Goal: Task Accomplishment & Management: Complete application form

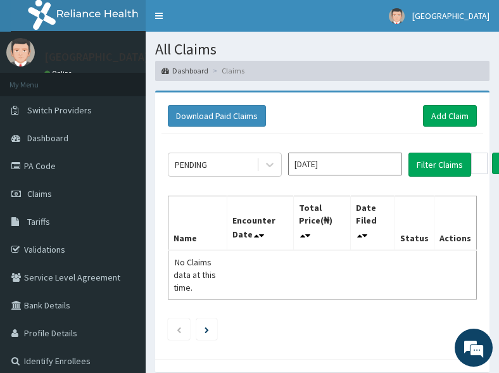
click at [252, 279] on table "Name Encounter Date Total Price(₦) Date Filed Status Actions No Claims data at …" at bounding box center [322, 248] width 309 height 104
click at [430, 109] on link "Add Claim" at bounding box center [450, 116] width 54 height 22
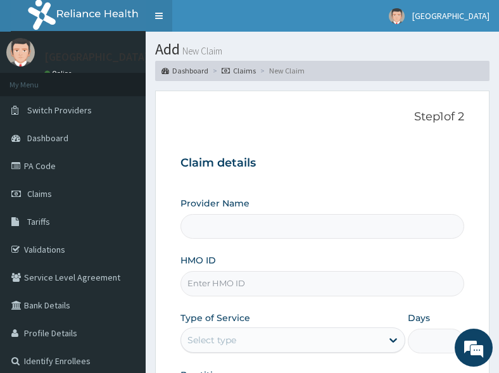
click at [154, 12] on link "Toggle navigation" at bounding box center [159, 16] width 27 height 32
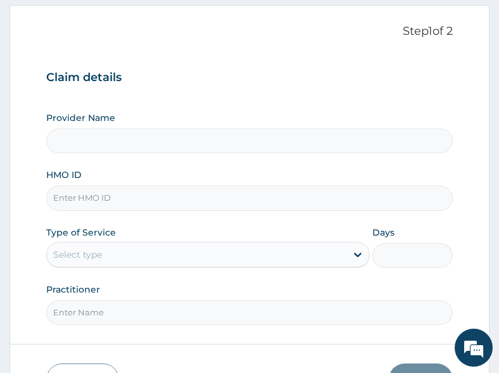
scroll to position [170, 0]
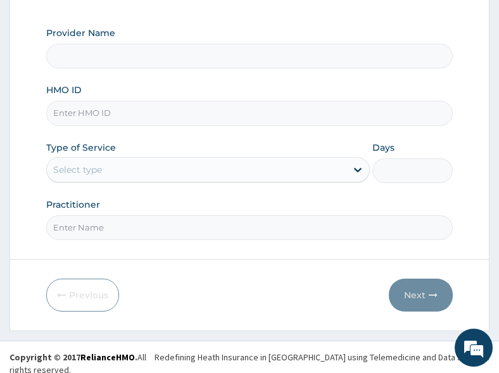
type input "All Soul's Hospital Ltd, Ajegunle"
click at [123, 115] on input "HMO ID" at bounding box center [249, 113] width 407 height 25
paste input "GSV/12887/A"
type input "GSV/12887/A"
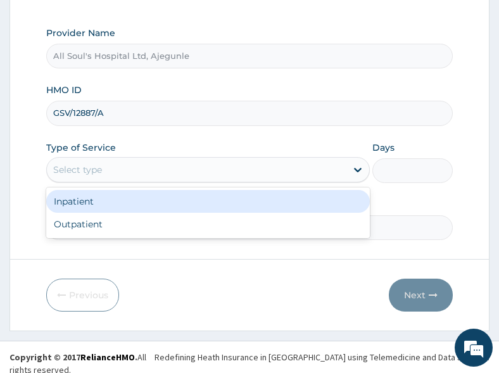
click at [81, 166] on div "Select type" at bounding box center [77, 169] width 49 height 13
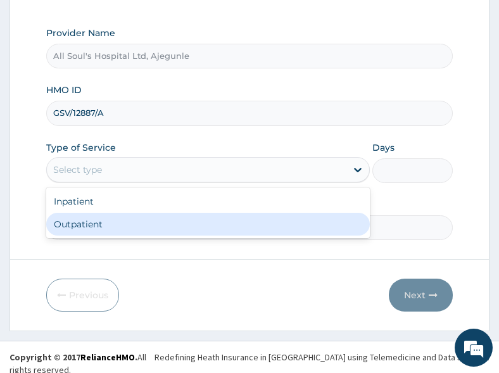
click at [108, 220] on div "Outpatient" at bounding box center [207, 224] width 323 height 23
type input "1"
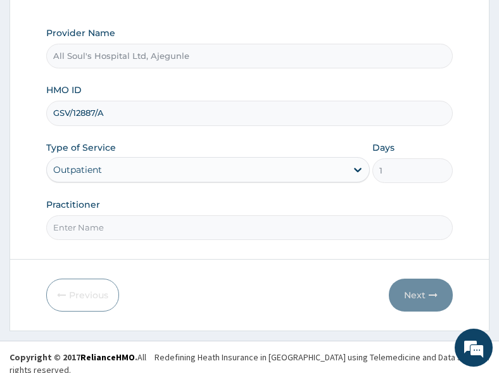
click at [154, 235] on input "Practitioner" at bounding box center [249, 227] width 407 height 25
type input "Dr Segun"
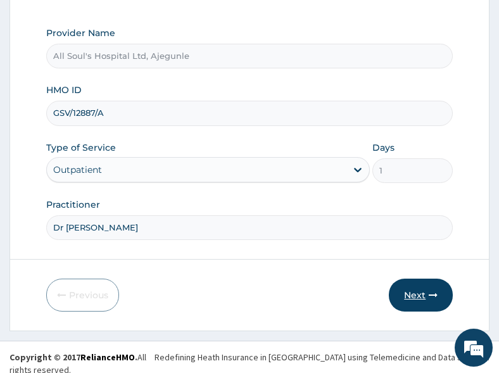
click at [404, 290] on button "Next" at bounding box center [421, 294] width 64 height 33
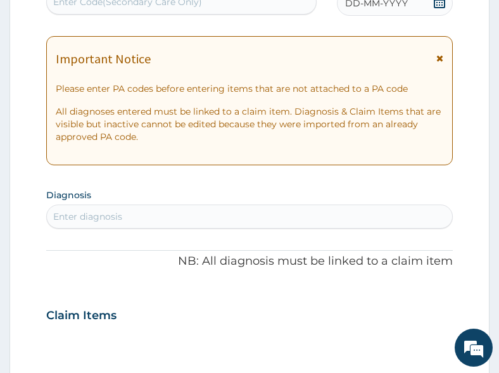
scroll to position [107, 0]
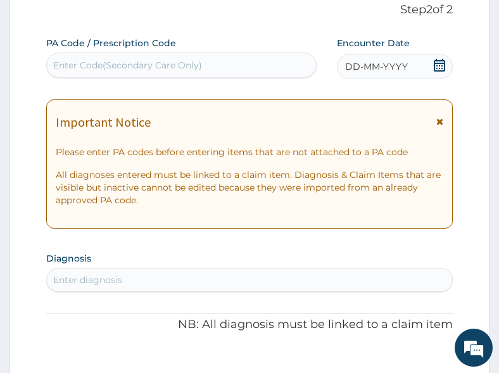
click at [435, 69] on icon at bounding box center [438, 65] width 11 height 13
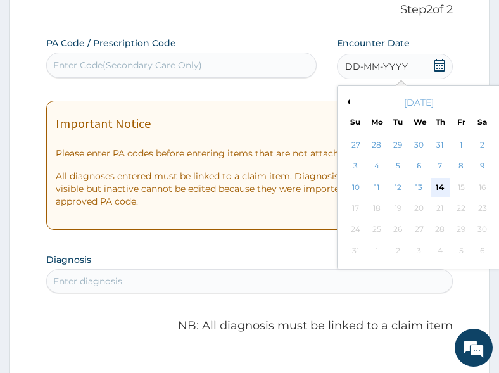
click at [440, 188] on div "14" at bounding box center [439, 187] width 19 height 19
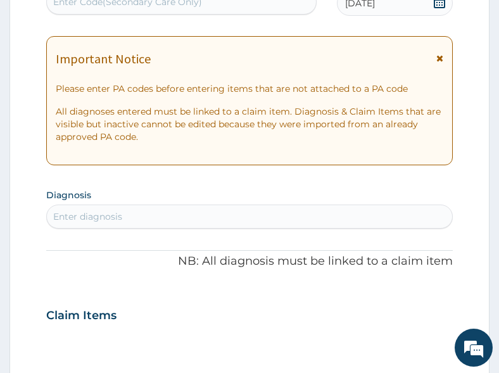
scroll to position [233, 0]
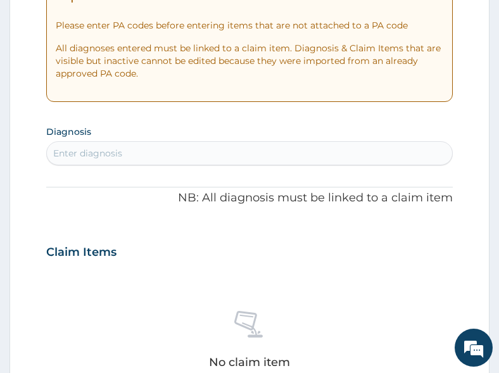
click at [311, 258] on div "Claim Items" at bounding box center [249, 249] width 407 height 33
click at [179, 155] on div "Enter diagnosis" at bounding box center [250, 153] width 406 height 20
type input "malaria"
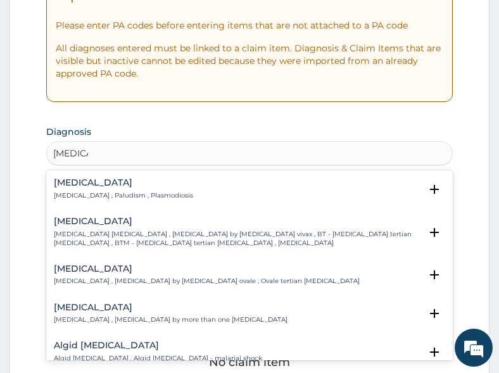
click at [99, 185] on h4 "Malaria" at bounding box center [123, 182] width 139 height 9
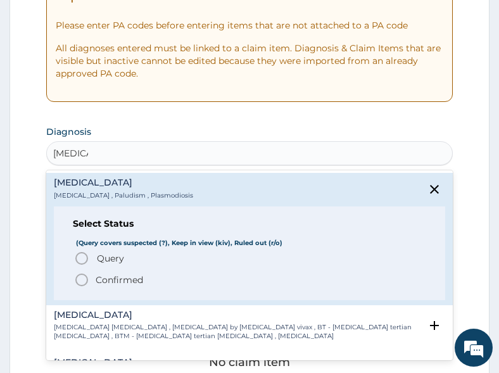
click at [106, 252] on span "Query" at bounding box center [110, 258] width 27 height 13
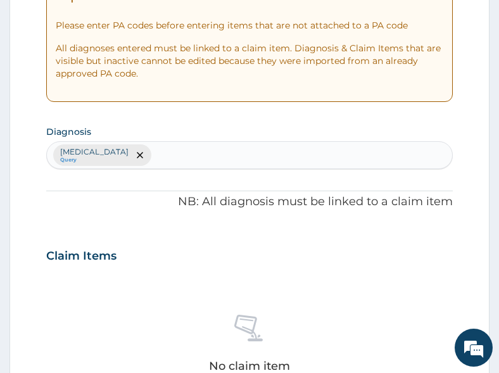
click at [135, 223] on div "PA Code / Prescription Code Enter Code(Secondary Care Only) Encounter Date 14-0…" at bounding box center [249, 252] width 407 height 684
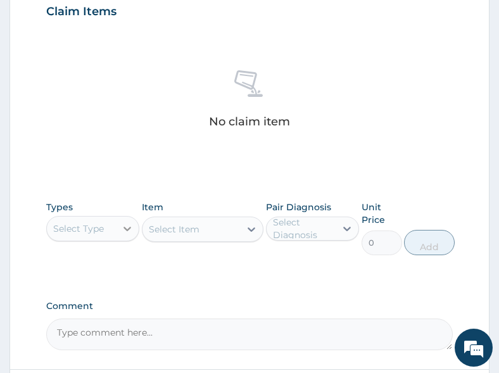
scroll to position [550, 0]
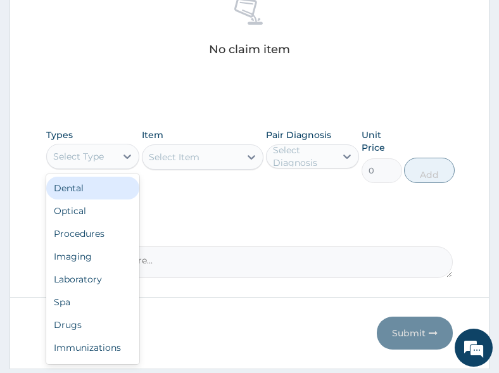
drag, startPoint x: 104, startPoint y: 165, endPoint x: 113, endPoint y: 198, distance: 34.7
click at [104, 167] on div "Select Type" at bounding box center [93, 156] width 94 height 25
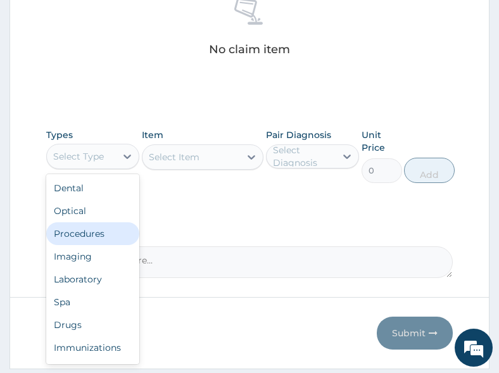
click at [103, 227] on div "Procedures" at bounding box center [93, 233] width 94 height 23
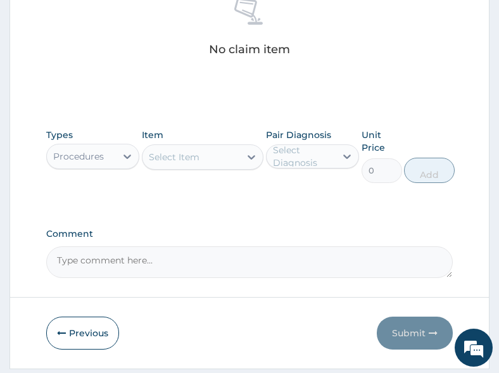
click at [218, 152] on div "Select Item" at bounding box center [191, 157] width 98 height 20
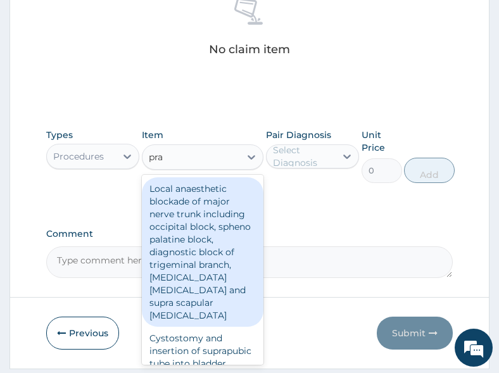
type input "prac"
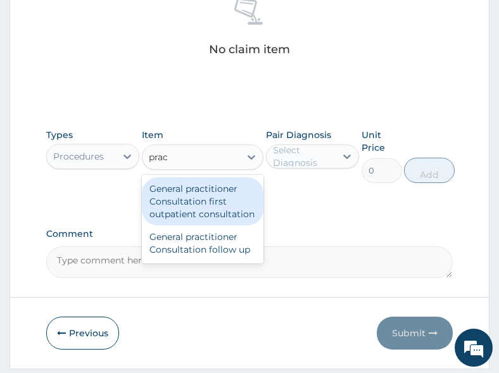
click at [217, 190] on div "General practitioner Consultation first outpatient consultation" at bounding box center [203, 201] width 122 height 48
type input "3000"
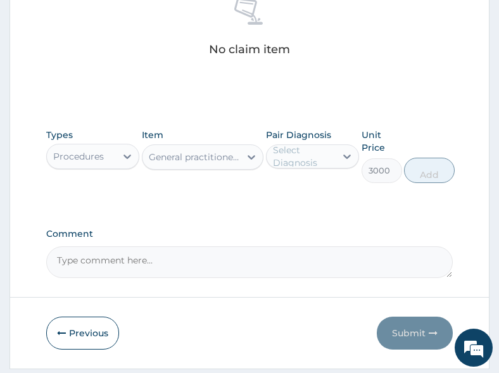
click at [291, 154] on div "Select Diagnosis" at bounding box center [304, 156] width 62 height 25
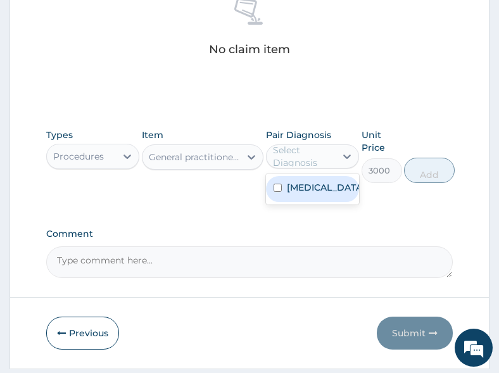
drag, startPoint x: 294, startPoint y: 183, endPoint x: 301, endPoint y: 186, distance: 7.4
click at [294, 184] on label "Malaria" at bounding box center [326, 187] width 78 height 13
checkbox input "true"
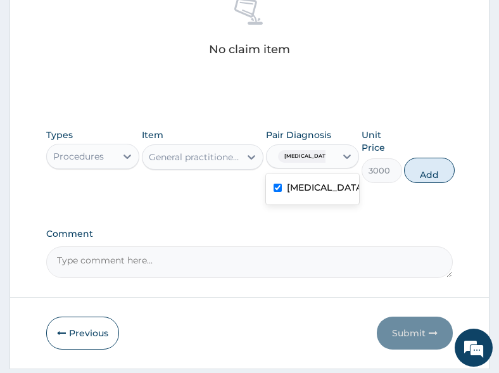
click at [426, 179] on button "Add" at bounding box center [429, 170] width 51 height 25
type input "0"
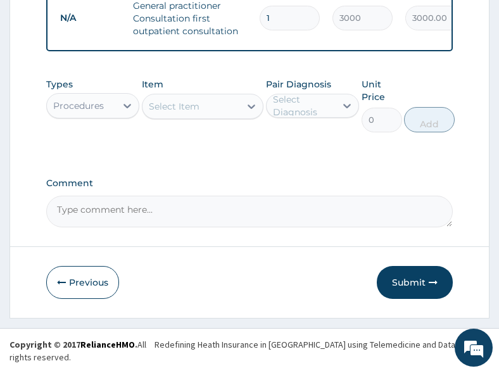
scroll to position [544, 0]
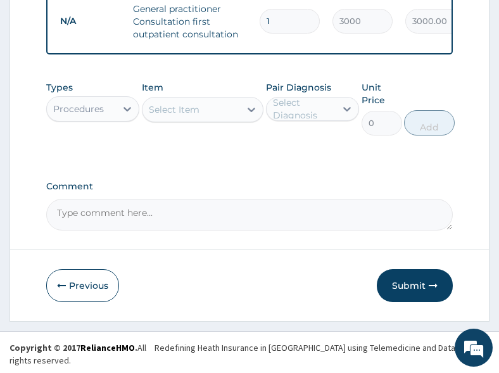
click at [108, 119] on div "Procedures" at bounding box center [82, 109] width 70 height 20
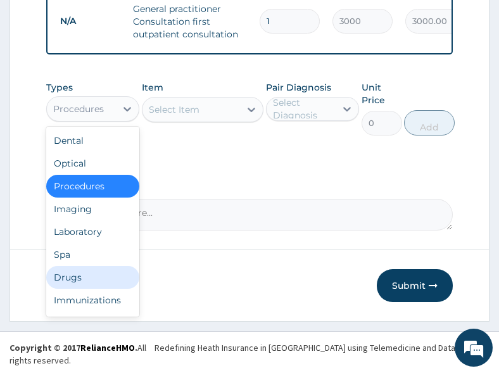
click at [78, 280] on div "Drugs" at bounding box center [93, 277] width 94 height 23
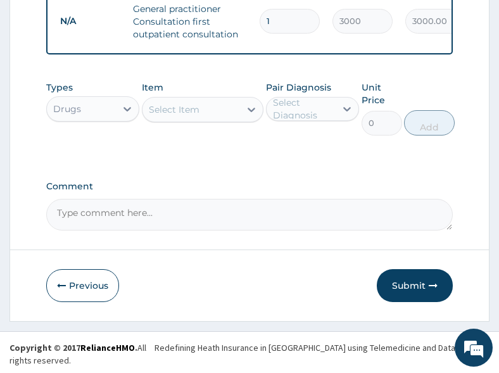
click at [211, 114] on div "Select Item" at bounding box center [191, 109] width 98 height 20
click at [199, 120] on div "Select Item" at bounding box center [191, 109] width 98 height 20
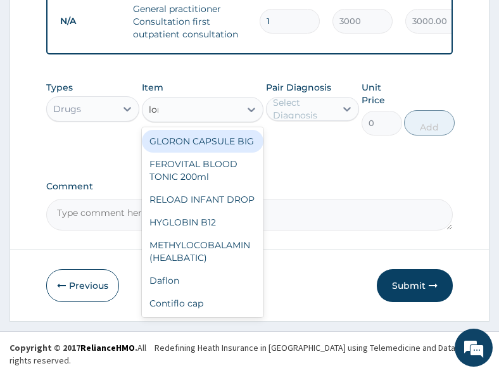
type input "lona"
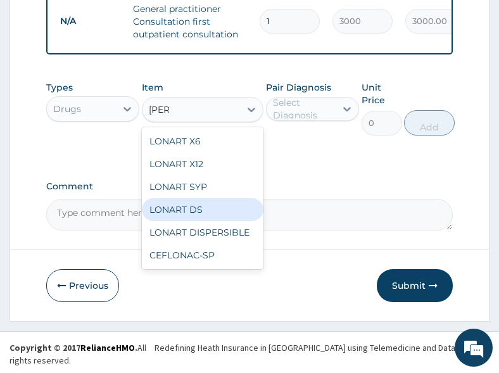
click at [187, 211] on div "LONART DS" at bounding box center [203, 209] width 122 height 23
type input "400"
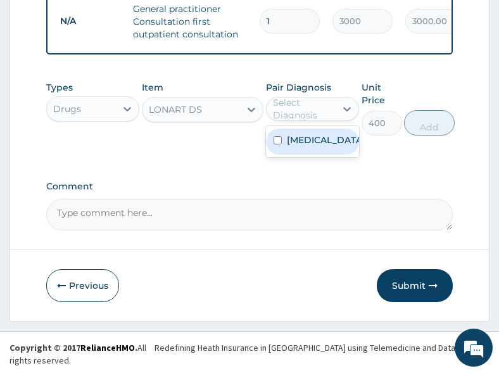
click at [290, 116] on div "Select Diagnosis" at bounding box center [304, 108] width 62 height 25
click at [296, 146] on label "Malaria" at bounding box center [326, 140] width 78 height 13
checkbox input "true"
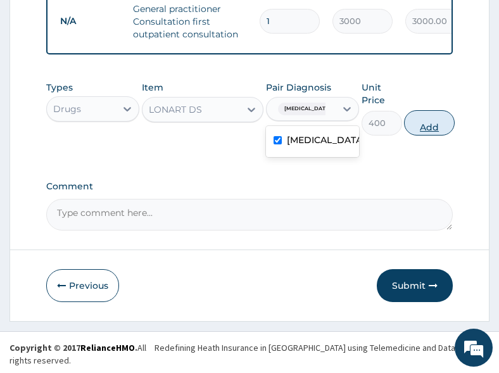
click at [425, 135] on button "Add" at bounding box center [429, 122] width 51 height 25
type input "0"
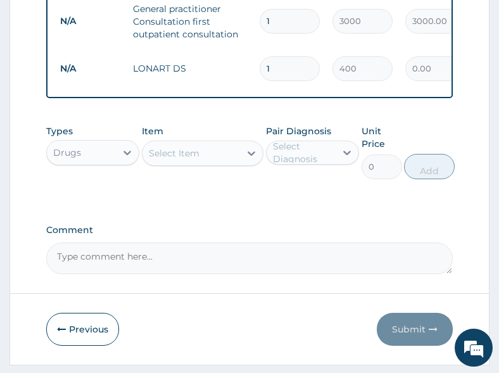
type input "0.00"
type input "6"
type input "2400.00"
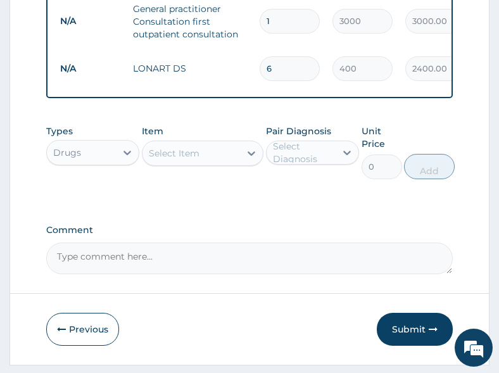
type input "6"
click at [211, 155] on div "Select Item" at bounding box center [191, 153] width 98 height 20
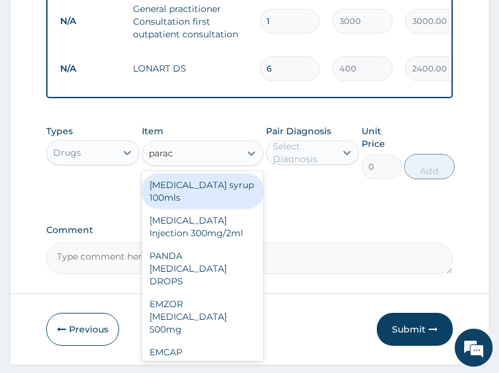
type input "parace"
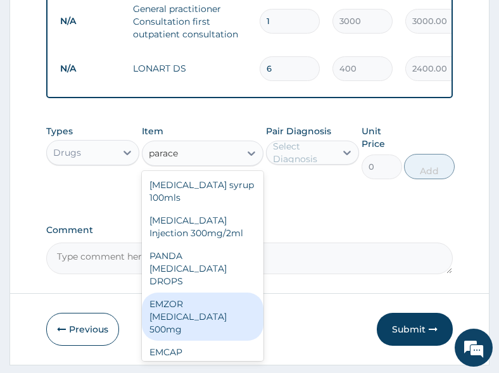
click at [207, 321] on div "EMZOR [MEDICAL_DATA] 500mg" at bounding box center [203, 316] width 122 height 48
type input "20"
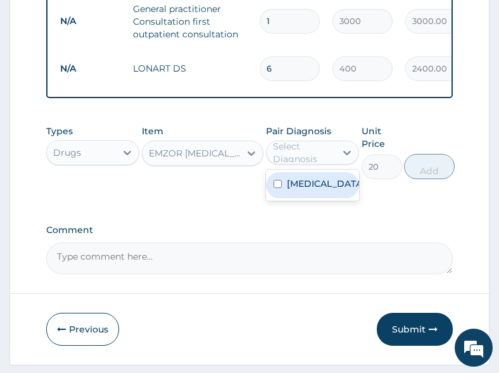
click at [305, 163] on div "Select Diagnosis" at bounding box center [304, 152] width 62 height 25
click at [307, 190] on label "[MEDICAL_DATA]" at bounding box center [326, 183] width 78 height 13
checkbox input "true"
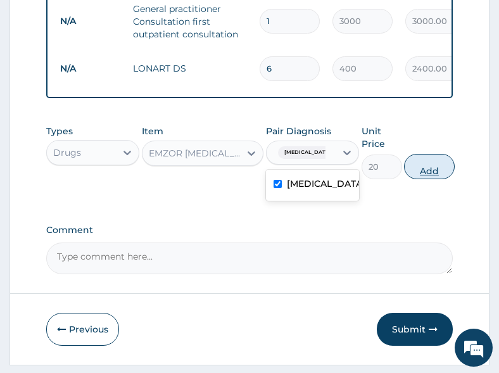
click at [429, 179] on button "Add" at bounding box center [429, 166] width 51 height 25
type input "0"
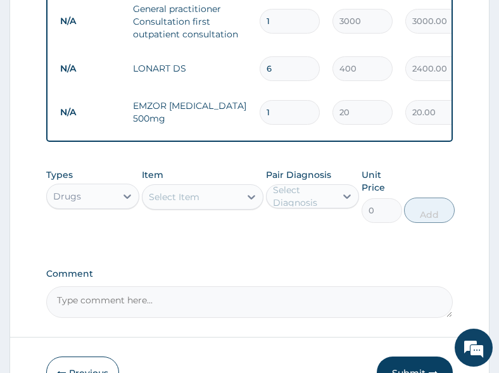
type input "18"
type input "360.00"
type input "18"
click at [294, 279] on label "Comment" at bounding box center [249, 273] width 407 height 11
click at [294, 286] on textarea "Comment" at bounding box center [249, 302] width 407 height 32
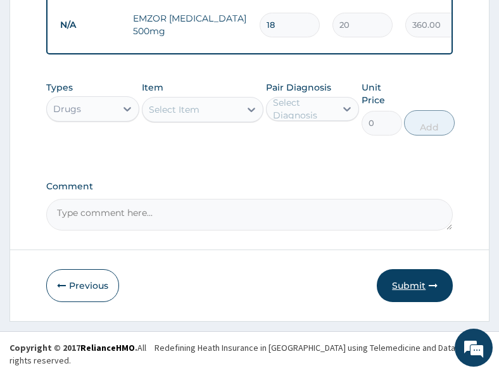
click at [401, 288] on button "Submit" at bounding box center [414, 285] width 76 height 33
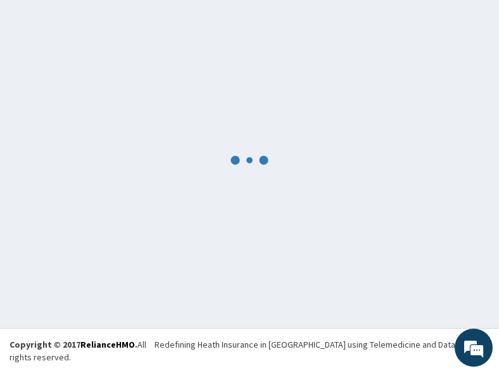
scroll to position [76, 0]
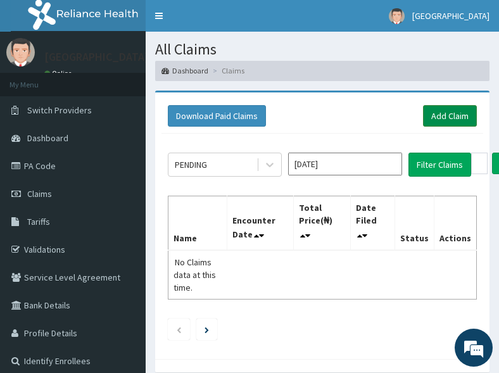
click at [450, 116] on link "Add Claim" at bounding box center [450, 116] width 54 height 22
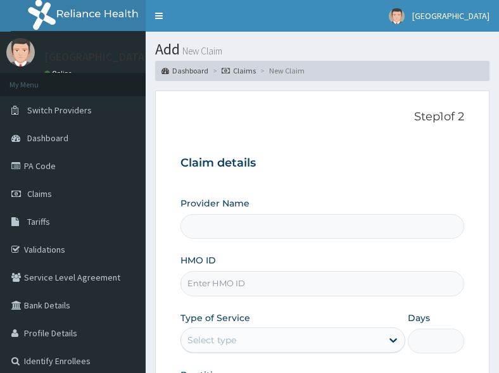
type input "All Soul's Hospital Ltd, Ajegunle"
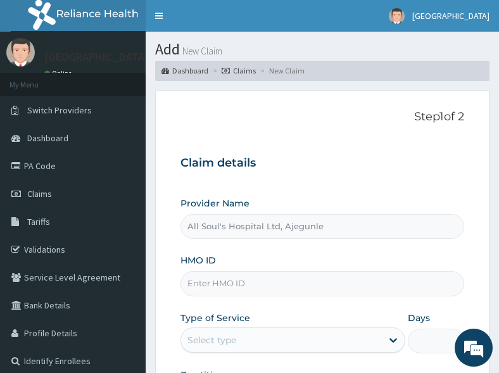
drag, startPoint x: 399, startPoint y: 165, endPoint x: 387, endPoint y: 170, distance: 13.6
click at [399, 165] on h3 "Claim details" at bounding box center [321, 163] width 283 height 14
click at [161, 23] on link "Toggle navigation" at bounding box center [159, 16] width 27 height 32
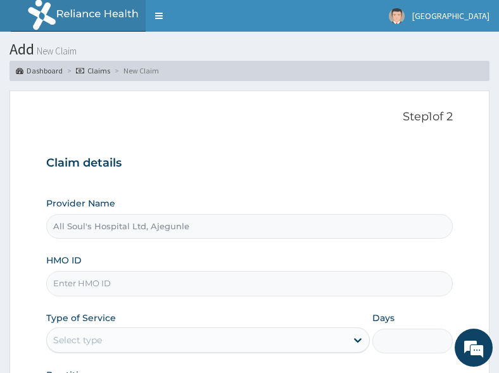
click at [281, 172] on div "Claim details Provider Name All Soul's Hospital Ltd, Ajegunle HMO ID Type of Se…" at bounding box center [249, 277] width 407 height 266
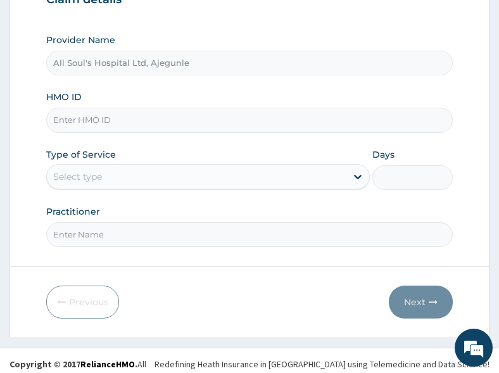
scroll to position [170, 0]
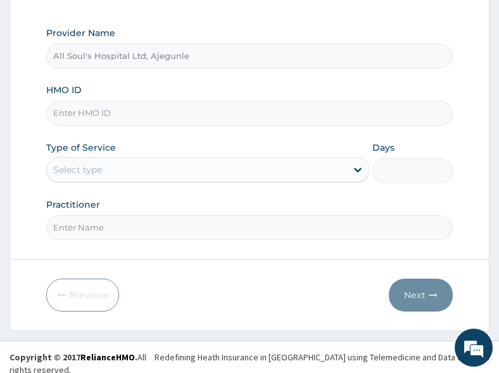
click at [139, 116] on input "HMO ID" at bounding box center [249, 113] width 407 height 25
paste input "APO/10019/E"
click at [73, 112] on input "APO/10019/E" at bounding box center [249, 113] width 407 height 25
type input "APO/10019/E"
click at [128, 171] on div "Select type" at bounding box center [196, 169] width 299 height 20
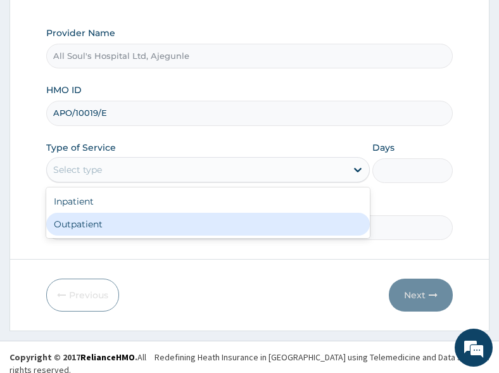
click at [106, 232] on div "Outpatient" at bounding box center [207, 224] width 323 height 23
type input "1"
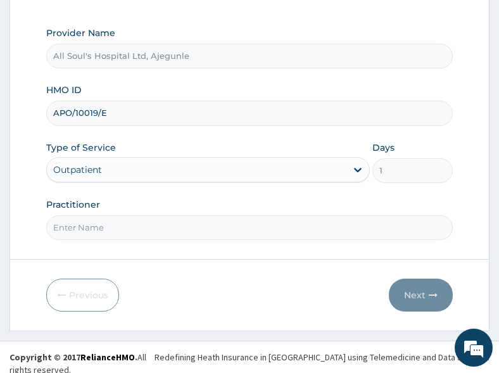
click at [106, 228] on input "Practitioner" at bounding box center [249, 227] width 407 height 25
type input "Dr Segun"
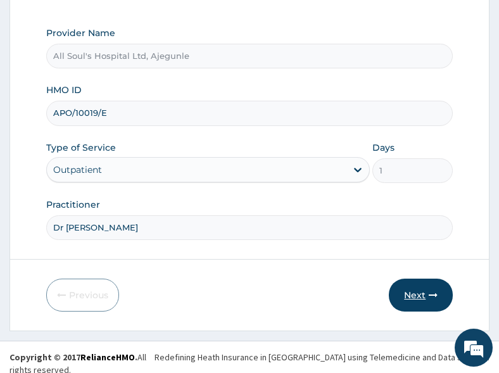
click at [398, 301] on button "Next" at bounding box center [421, 294] width 64 height 33
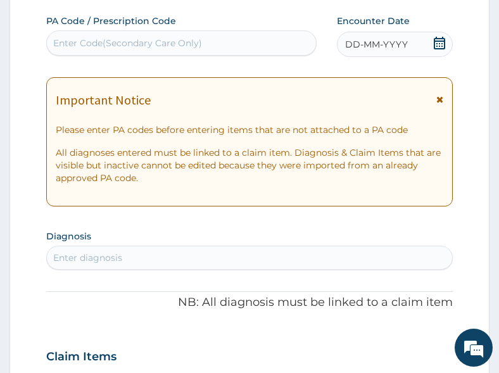
scroll to position [107, 0]
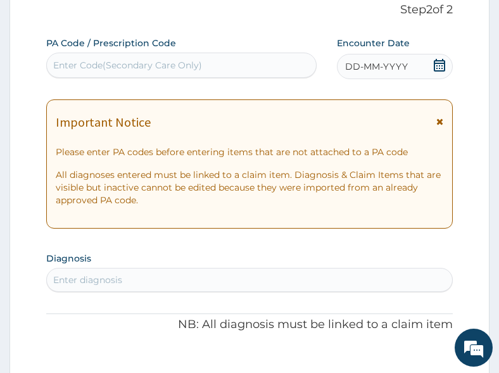
click at [438, 65] on icon at bounding box center [439, 65] width 13 height 13
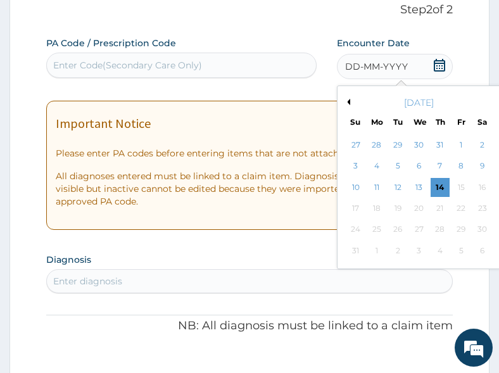
click at [437, 187] on div "14" at bounding box center [439, 187] width 19 height 19
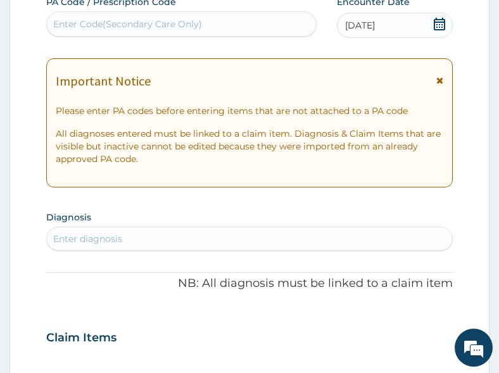
scroll to position [170, 0]
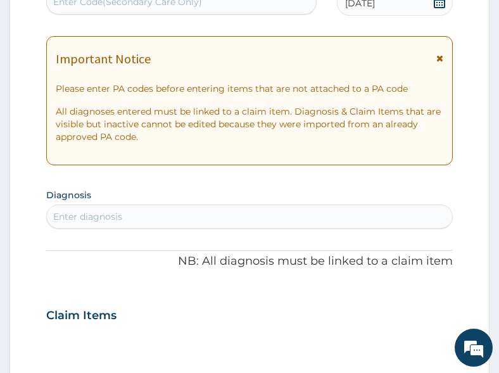
click at [191, 213] on div "Enter diagnosis" at bounding box center [250, 216] width 406 height 20
type input "mala"
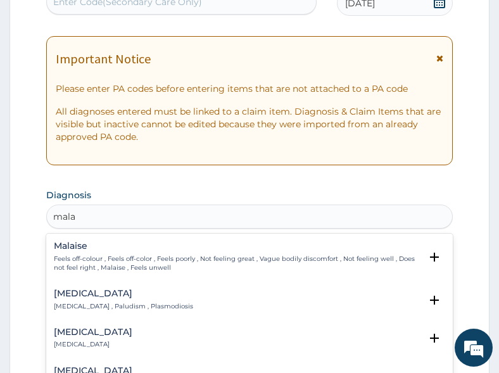
click at [88, 304] on p "Malaria , Paludism , Plasmodiosis" at bounding box center [123, 306] width 139 height 9
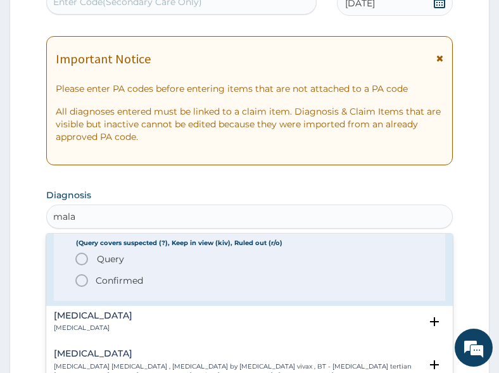
scroll to position [127, 0]
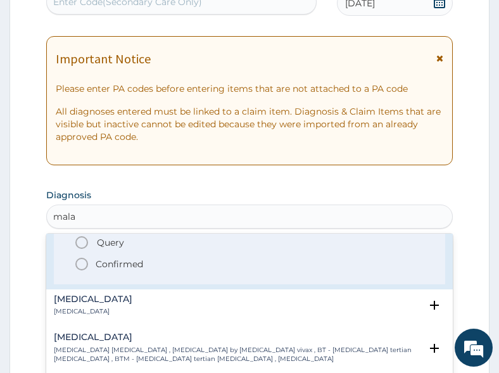
click at [111, 242] on span "Query" at bounding box center [110, 242] width 27 height 13
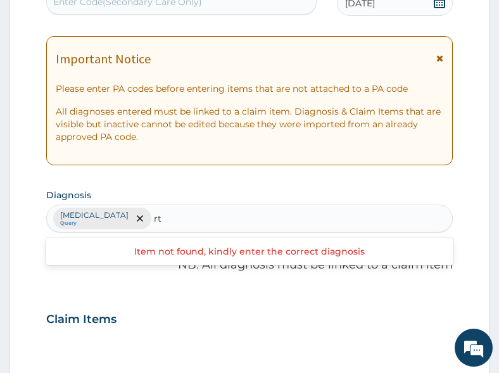
type input "rti"
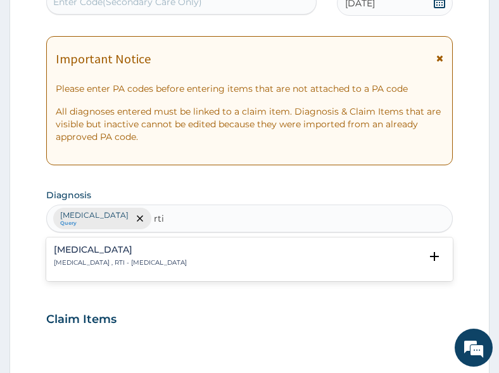
click at [128, 252] on h4 "Respiratory tract infection" at bounding box center [120, 249] width 133 height 9
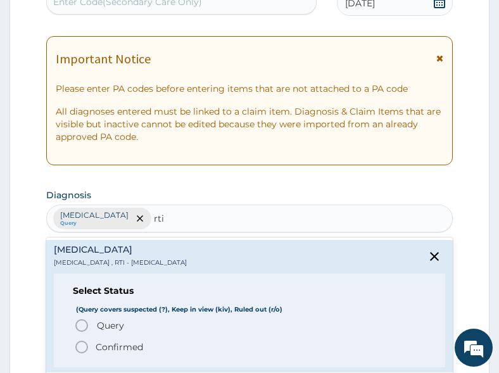
click at [123, 324] on span "Query" at bounding box center [110, 325] width 27 height 13
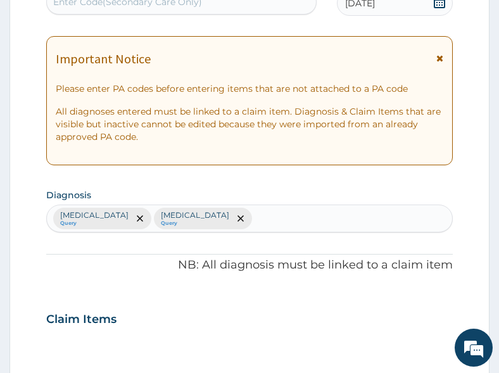
click at [226, 303] on div "Claim Items" at bounding box center [249, 316] width 407 height 33
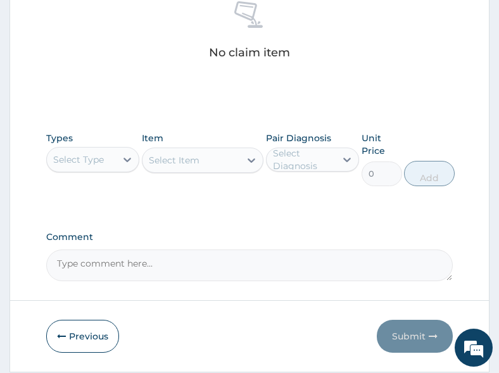
scroll to position [550, 0]
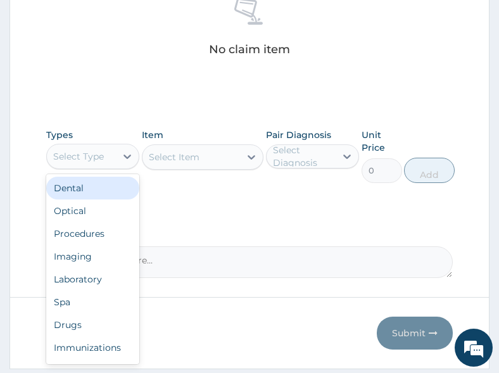
click at [89, 158] on div "Select Type" at bounding box center [78, 156] width 51 height 13
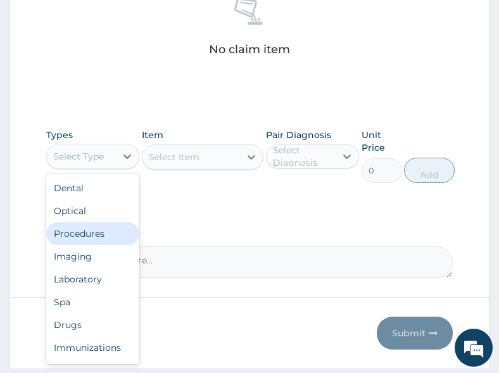
click at [101, 240] on div "Procedures" at bounding box center [93, 233] width 94 height 23
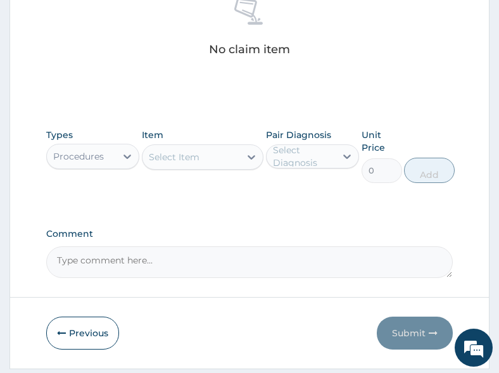
click at [180, 154] on div "Select Item" at bounding box center [174, 157] width 51 height 13
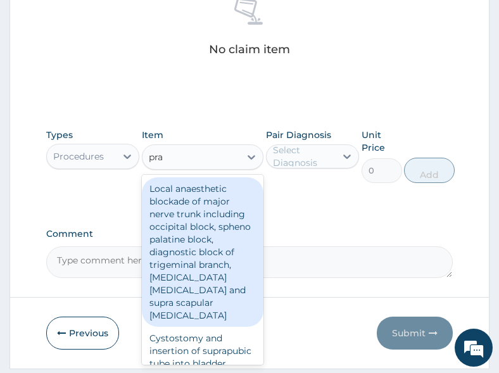
type input "prac"
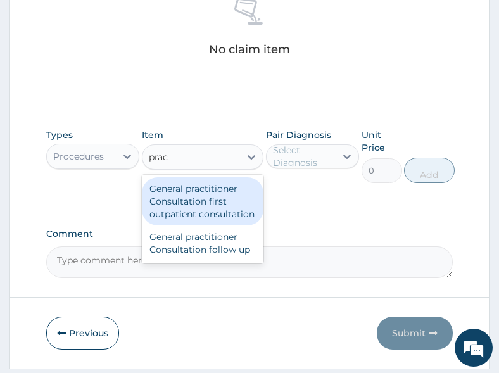
click at [174, 198] on div "General practitioner Consultation first outpatient consultation" at bounding box center [203, 201] width 122 height 48
type input "3000"
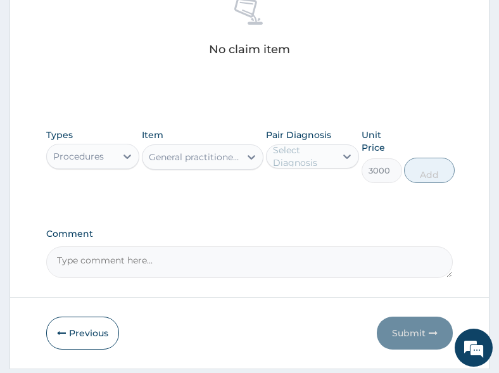
click at [302, 155] on div "Select Diagnosis" at bounding box center [304, 156] width 62 height 25
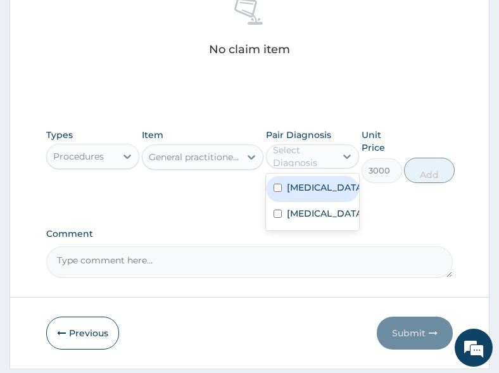
click at [313, 190] on label "Malaria" at bounding box center [326, 187] width 78 height 13
checkbox input "true"
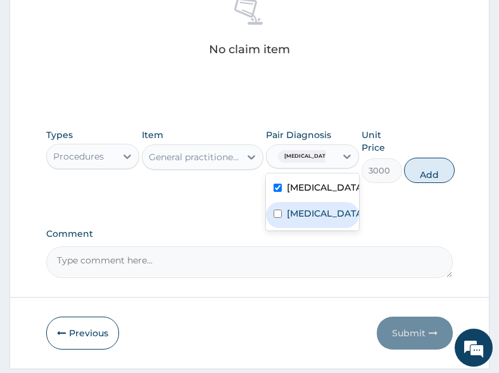
click at [301, 228] on div "[MEDICAL_DATA]" at bounding box center [313, 215] width 94 height 26
checkbox input "true"
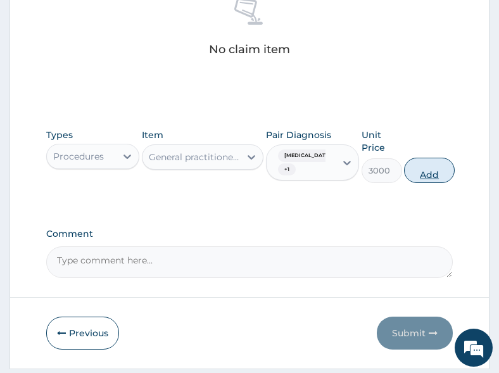
click at [426, 171] on button "Add" at bounding box center [429, 170] width 51 height 25
type input "0"
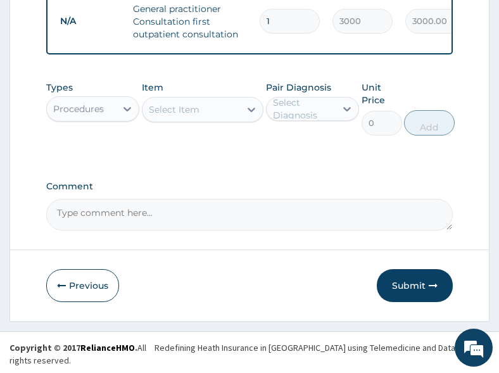
click at [81, 115] on div "Procedures" at bounding box center [78, 109] width 51 height 13
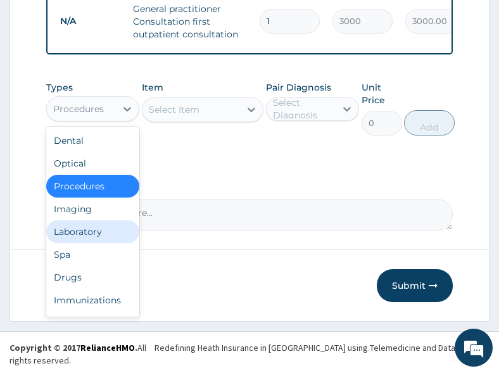
click at [90, 241] on div "Laboratory" at bounding box center [93, 231] width 94 height 23
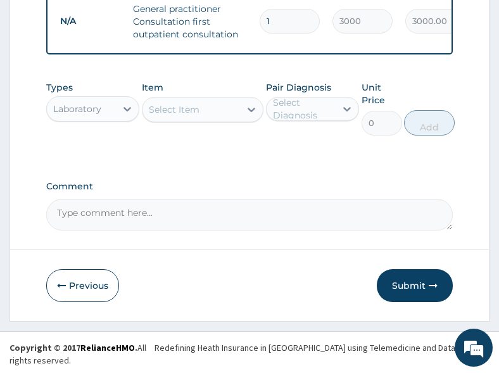
click at [183, 113] on div "Select Item" at bounding box center [174, 109] width 51 height 13
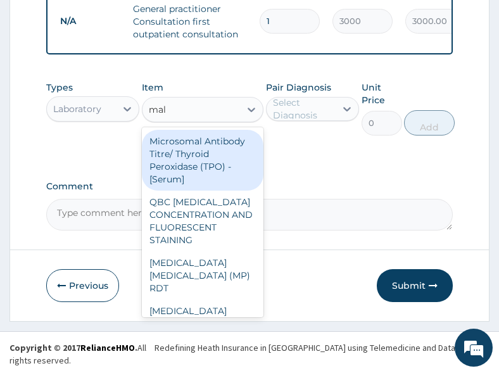
type input "mala"
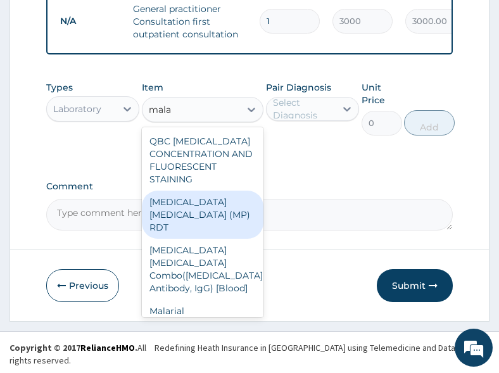
click at [189, 220] on div "MALARIA PARASITE (MP) RDT" at bounding box center [203, 214] width 122 height 48
type input "1500"
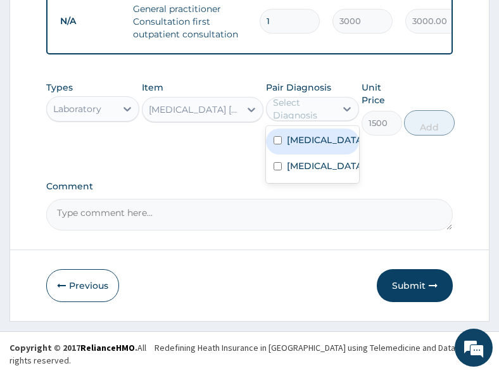
click at [311, 109] on div "Select Diagnosis" at bounding box center [304, 108] width 62 height 25
click at [307, 146] on label "Malaria" at bounding box center [326, 140] width 78 height 13
checkbox input "true"
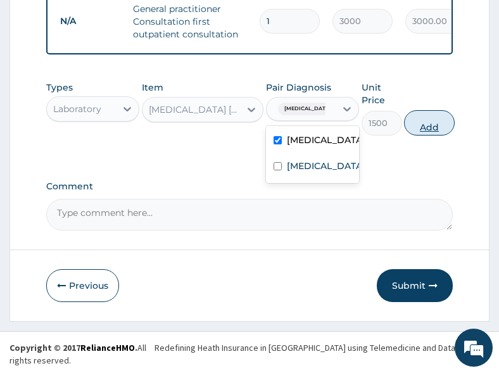
click at [441, 135] on button "Add" at bounding box center [429, 122] width 51 height 25
type input "0"
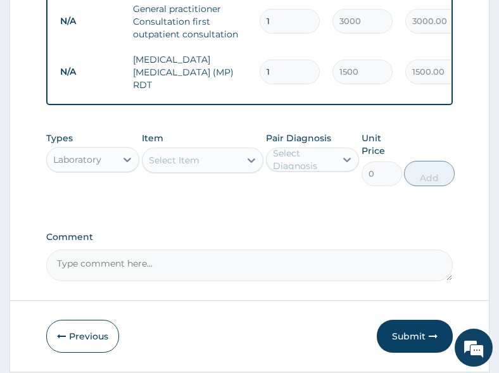
click at [178, 163] on div "Select Item" at bounding box center [174, 160] width 51 height 13
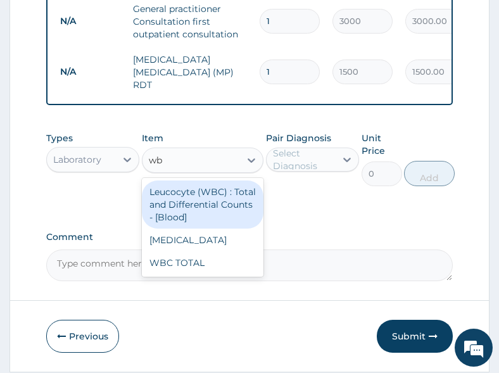
type input "wbc"
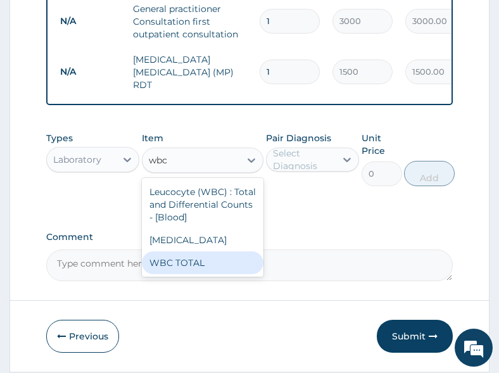
click at [201, 260] on div "WBC TOTAL" at bounding box center [203, 262] width 122 height 23
type input "1500"
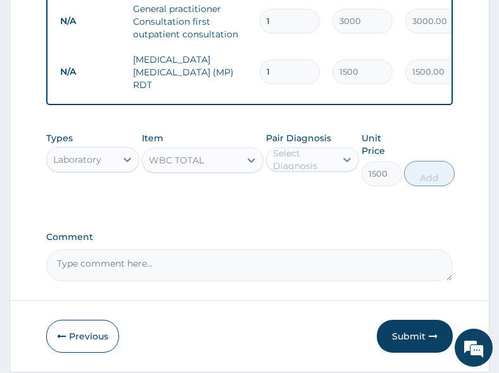
click at [317, 159] on div "Select Diagnosis" at bounding box center [304, 159] width 62 height 25
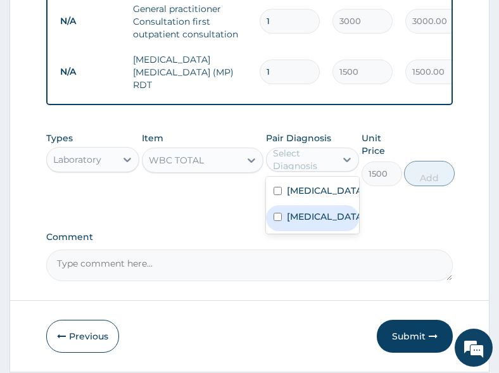
drag, startPoint x: 316, startPoint y: 217, endPoint x: 403, endPoint y: 208, distance: 87.2
click at [316, 218] on label "Respiratory tract infection" at bounding box center [326, 216] width 78 height 13
checkbox input "true"
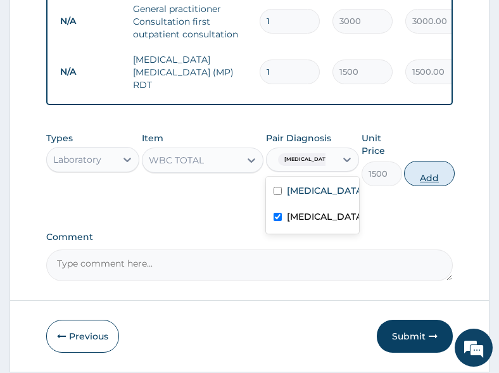
click at [451, 177] on button "Add" at bounding box center [429, 173] width 51 height 25
type input "0"
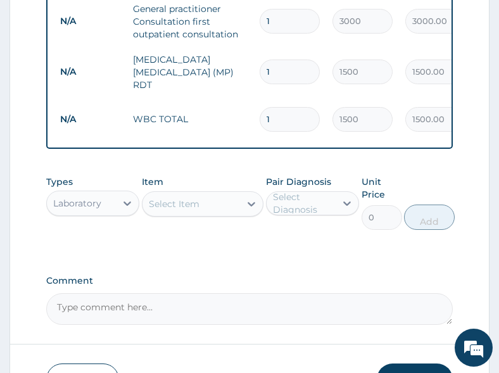
drag, startPoint x: 94, startPoint y: 200, endPoint x: 93, endPoint y: 213, distance: 13.3
click at [94, 200] on div "Laboratory" at bounding box center [77, 203] width 48 height 13
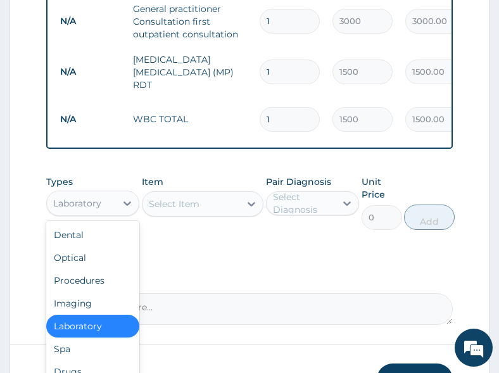
scroll to position [43, 0]
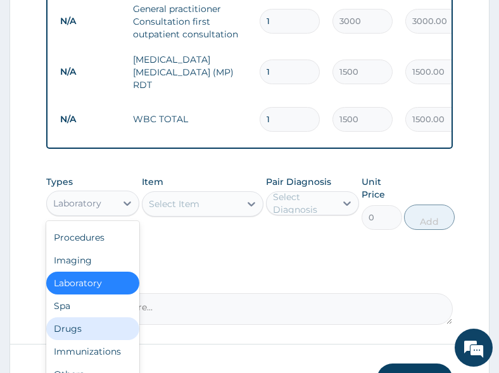
click at [90, 332] on div "Drugs" at bounding box center [93, 328] width 94 height 23
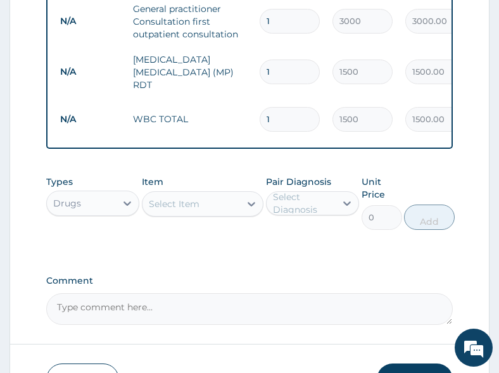
click at [189, 203] on div "Select Item" at bounding box center [174, 203] width 51 height 13
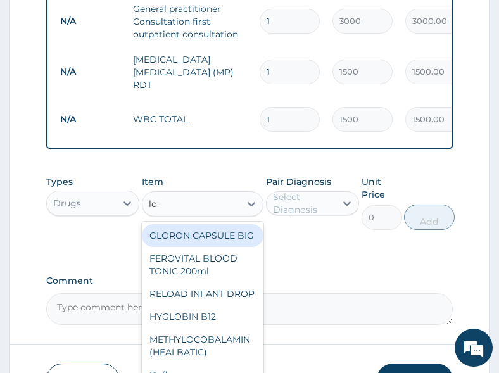
type input "lona"
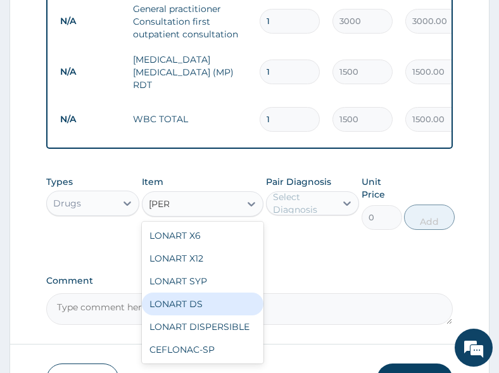
click at [202, 298] on div "LONART DS" at bounding box center [203, 303] width 122 height 23
type input "400"
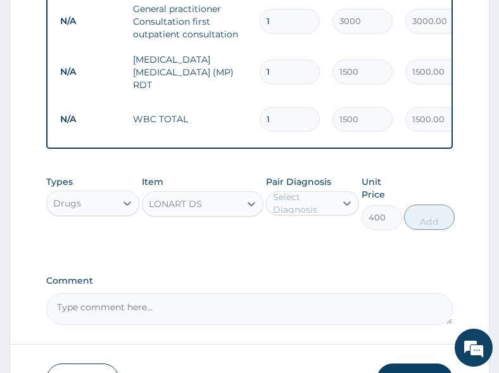
click at [308, 208] on div "Select Diagnosis" at bounding box center [304, 202] width 62 height 25
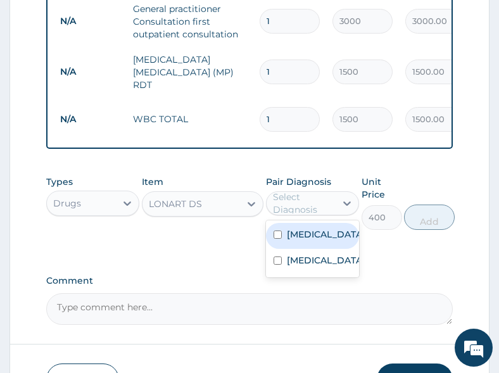
click at [304, 237] on label "Malaria" at bounding box center [326, 234] width 78 height 13
checkbox input "true"
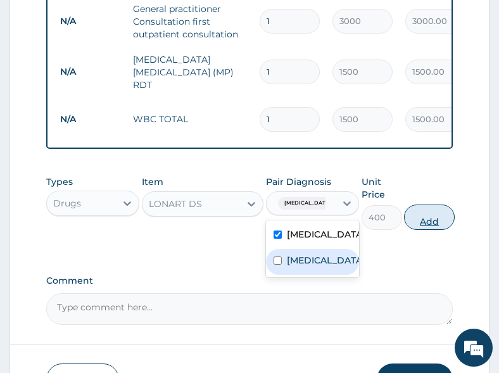
click at [424, 227] on button "Add" at bounding box center [429, 216] width 51 height 25
type input "0"
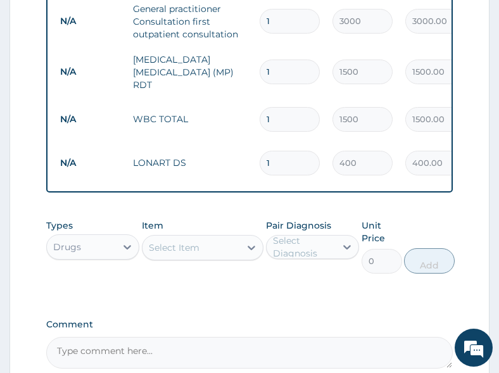
type input "0.00"
type input "6"
type input "2400.00"
type input "6"
click at [185, 246] on div "Select Item" at bounding box center [174, 247] width 51 height 13
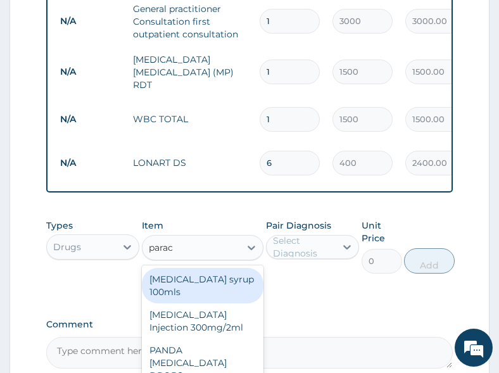
type input "parace"
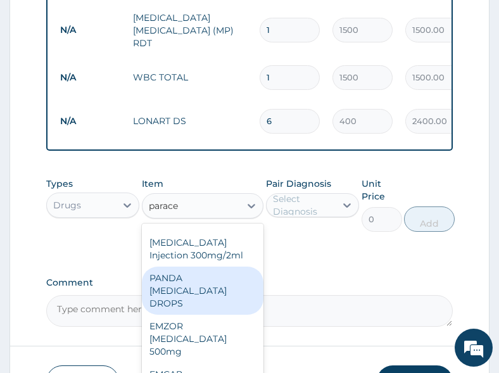
scroll to position [607, 0]
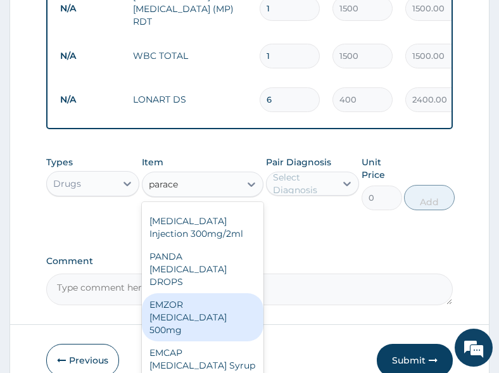
click at [210, 312] on div "EMZOR PARACETAMOL 500mg" at bounding box center [203, 317] width 122 height 48
type input "20"
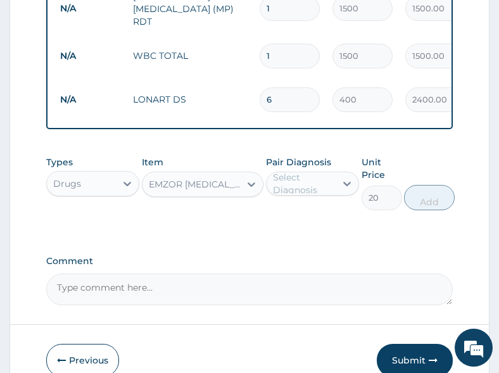
click at [296, 166] on label "Pair Diagnosis" at bounding box center [298, 162] width 65 height 13
click at [298, 177] on div "Select Diagnosis" at bounding box center [304, 183] width 62 height 25
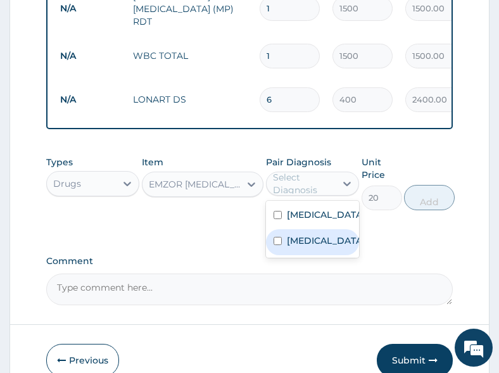
click at [311, 218] on label "Malaria" at bounding box center [326, 214] width 78 height 13
checkbox input "true"
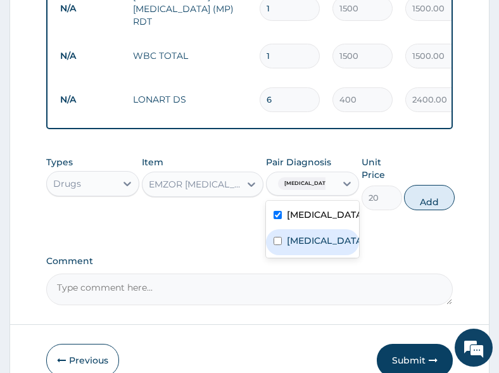
click at [313, 246] on label "Respiratory tract infection" at bounding box center [326, 240] width 78 height 13
checkbox input "true"
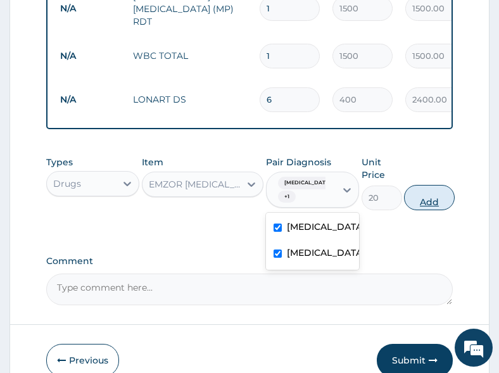
click at [414, 201] on button "Add" at bounding box center [429, 197] width 51 height 25
type input "0"
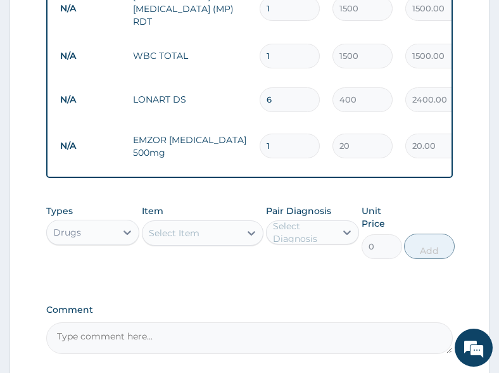
type input "18"
type input "360.00"
type input "18"
click at [236, 268] on div "Types Drugs Item Select Item Pair Diagnosis Select Diagnosis Unit Price 0 Add" at bounding box center [249, 241] width 407 height 86
click at [213, 211] on div "Item Select Item" at bounding box center [203, 231] width 122 height 54
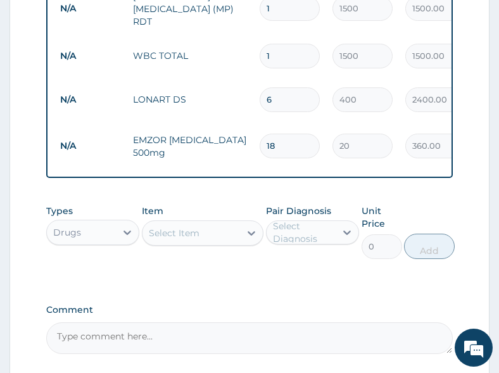
click at [213, 230] on div "Select Item" at bounding box center [191, 233] width 98 height 20
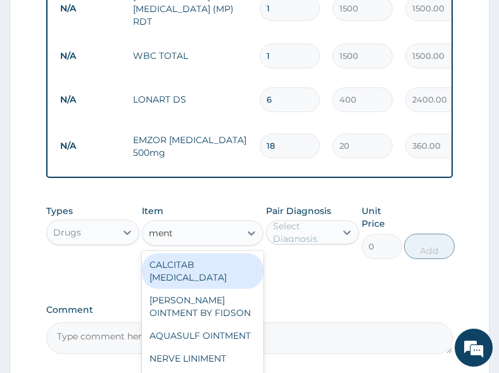
type input "menth"
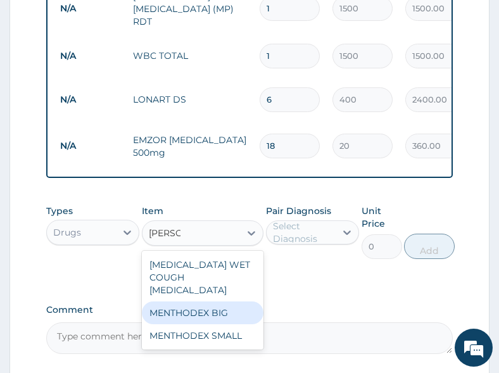
drag, startPoint x: 211, startPoint y: 292, endPoint x: 240, endPoint y: 288, distance: 29.4
click at [212, 301] on div "MENTHODEX BIG" at bounding box center [203, 312] width 122 height 23
type input "3500"
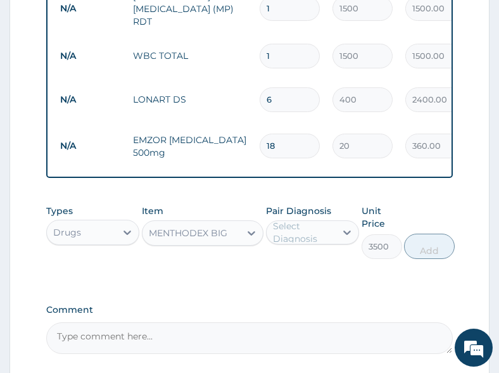
click at [299, 230] on div "Select Diagnosis" at bounding box center [304, 232] width 62 height 25
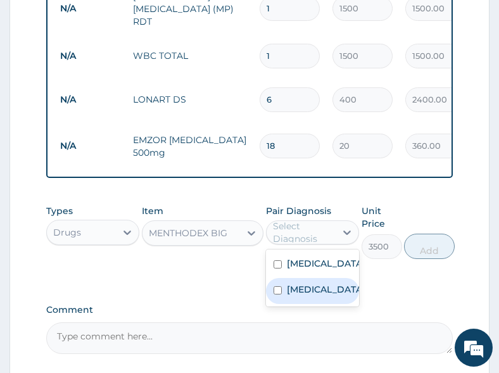
click at [319, 295] on label "Respiratory tract infection" at bounding box center [326, 289] width 78 height 13
checkbox input "true"
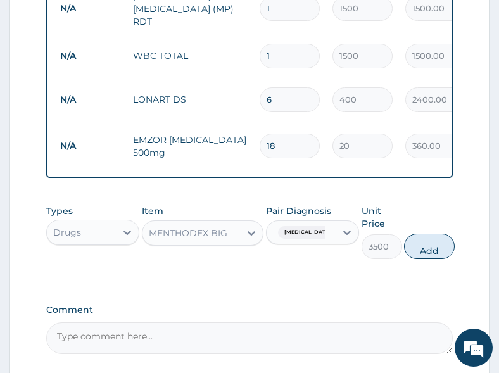
click at [445, 252] on button "Add" at bounding box center [429, 245] width 51 height 25
type input "0"
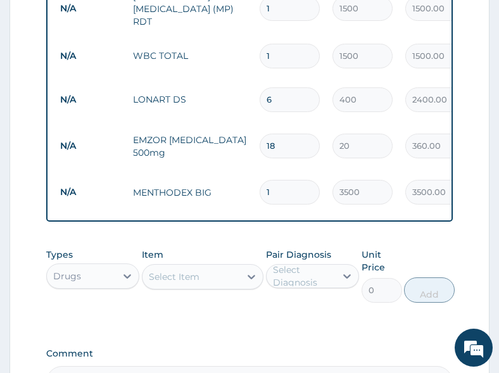
click at [201, 270] on div "Select Item" at bounding box center [191, 276] width 98 height 20
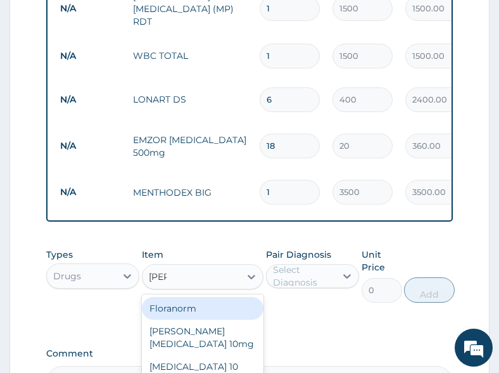
type input "lorat"
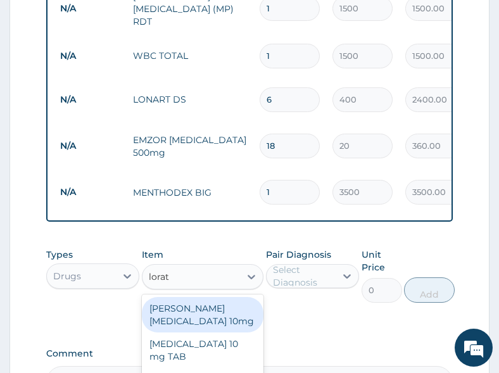
click at [206, 308] on div "Loratyn Loratadine 10mg" at bounding box center [203, 314] width 122 height 35
type input "75"
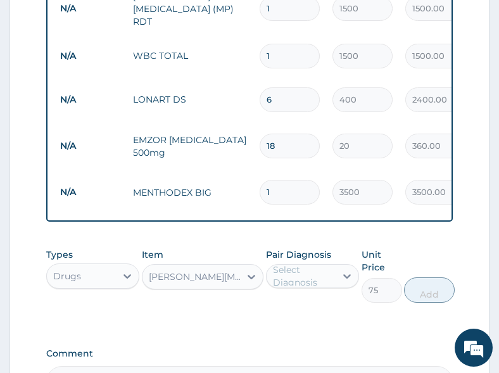
click at [314, 277] on div "Select Diagnosis" at bounding box center [304, 275] width 62 height 25
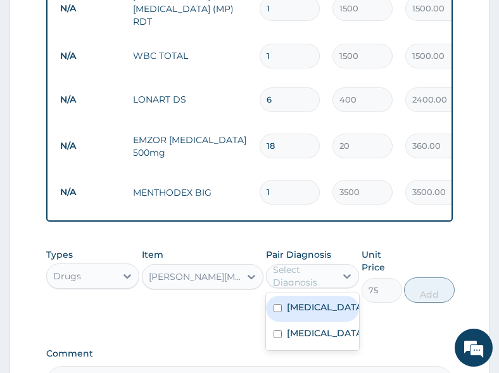
click at [314, 277] on div "Select Diagnosis" at bounding box center [304, 275] width 62 height 25
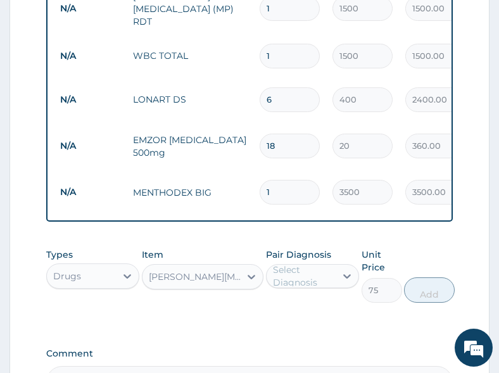
click at [332, 275] on div "Select Diagnosis" at bounding box center [304, 275] width 62 height 25
click at [315, 277] on div "Select Diagnosis" at bounding box center [304, 275] width 62 height 25
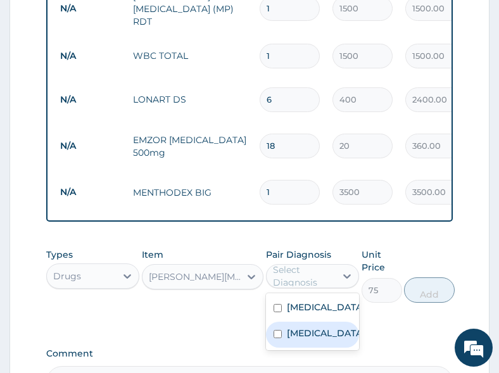
click at [322, 337] on label "Respiratory tract infection" at bounding box center [326, 332] width 78 height 13
checkbox input "true"
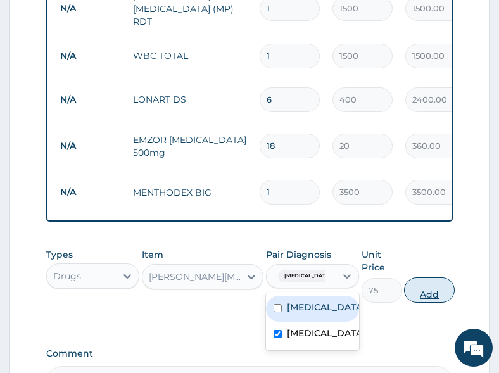
click at [447, 283] on button "Add" at bounding box center [429, 289] width 51 height 25
type input "0"
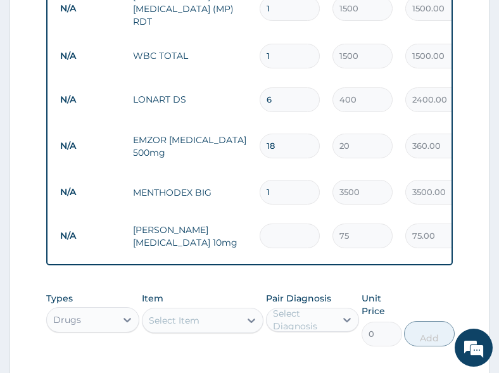
type input "0.00"
type input "5"
type input "375.00"
type input "5"
click at [258, 347] on div "Types Drugs Item Select Item Pair Diagnosis Select Diagnosis Unit Price 0 Add" at bounding box center [249, 318] width 407 height 67
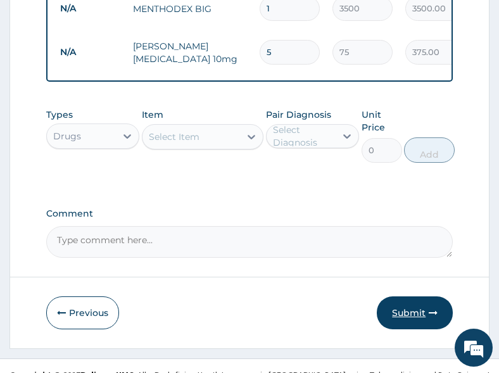
scroll to position [797, 0]
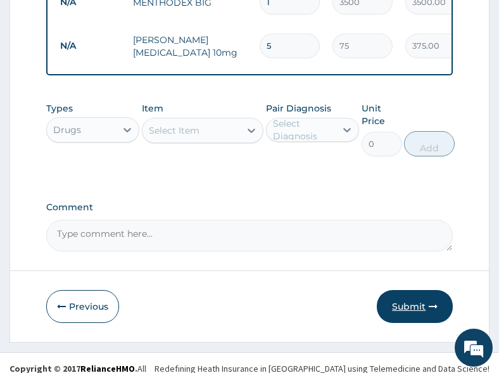
click at [413, 302] on button "Submit" at bounding box center [414, 306] width 76 height 33
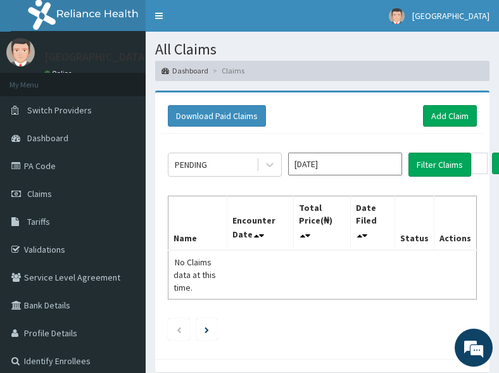
drag, startPoint x: 292, startPoint y: 261, endPoint x: 285, endPoint y: 261, distance: 7.0
click at [292, 261] on table "Name Encounter Date Total Price(₦) Date Filed Status Actions No Claims data at …" at bounding box center [322, 248] width 309 height 104
click at [442, 113] on link "Add Claim" at bounding box center [450, 116] width 54 height 22
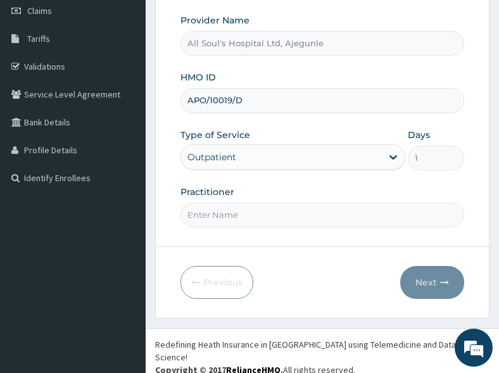
type input "Dr Segun"
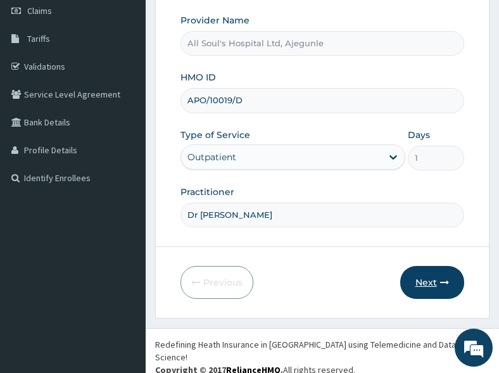
click at [440, 287] on button "Next" at bounding box center [432, 282] width 64 height 33
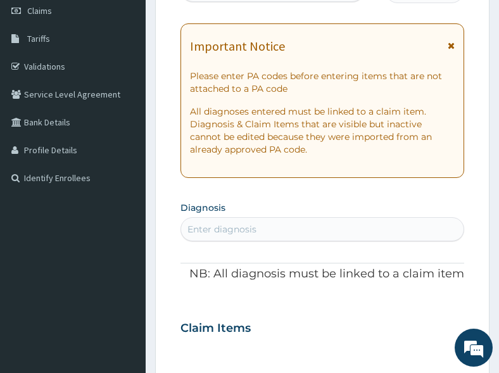
click at [278, 199] on section "Diagnosis Enter diagnosis" at bounding box center [321, 219] width 283 height 43
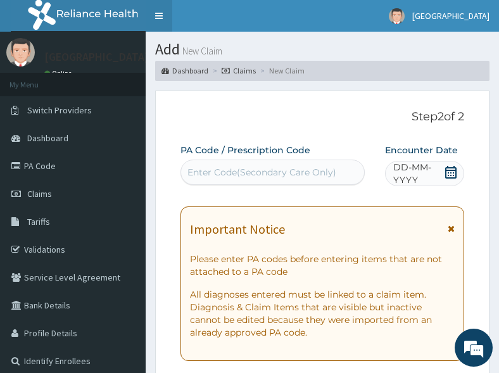
click at [156, 21] on link "Toggle navigation" at bounding box center [159, 16] width 27 height 32
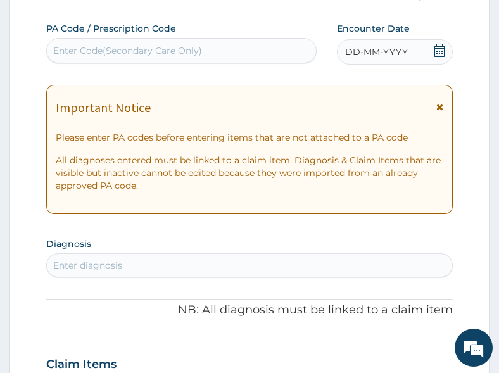
scroll to position [127, 0]
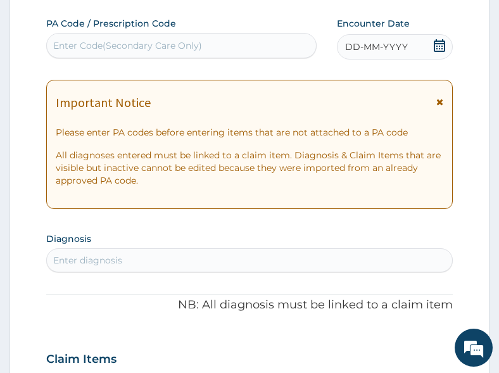
click at [438, 44] on icon at bounding box center [439, 45] width 13 height 13
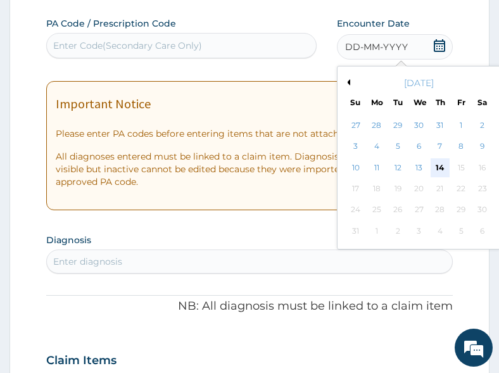
click at [434, 165] on div "14" at bounding box center [439, 167] width 19 height 19
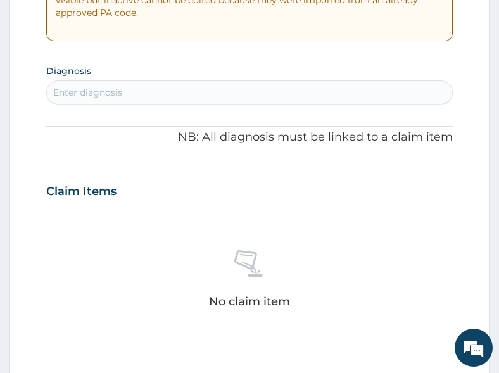
scroll to position [316, 0]
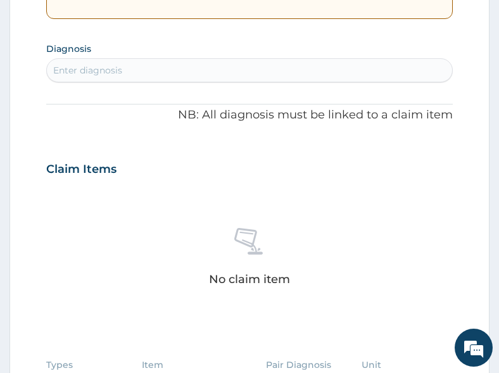
click at [148, 65] on div "Enter diagnosis" at bounding box center [250, 70] width 406 height 20
type input "malaria"
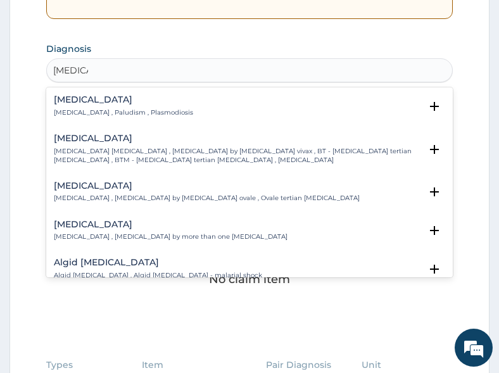
click at [95, 104] on div "Malaria Malaria , Paludism , Plasmodiosis" at bounding box center [123, 106] width 139 height 22
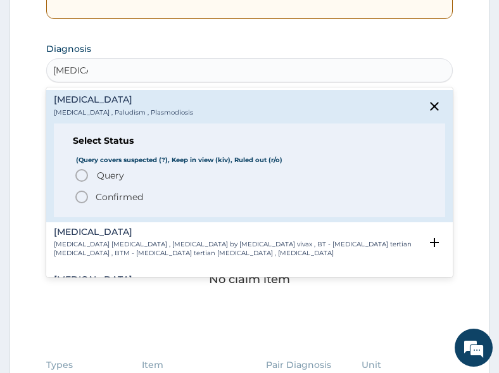
click at [92, 202] on span "Confirmed" at bounding box center [250, 196] width 352 height 15
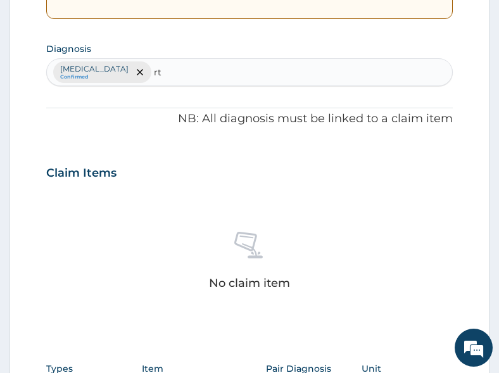
type input "rti"
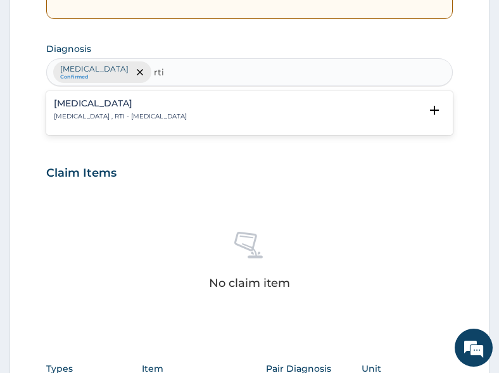
click at [137, 101] on h4 "Respiratory tract infection" at bounding box center [120, 103] width 133 height 9
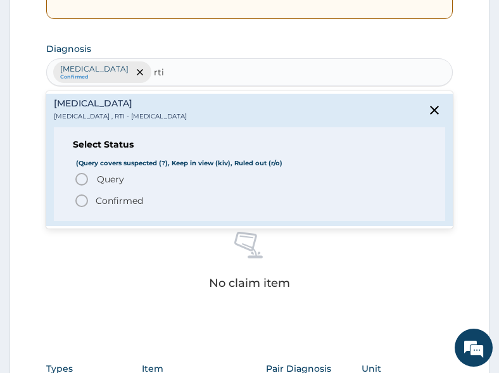
click at [114, 175] on span "Query" at bounding box center [110, 179] width 27 height 13
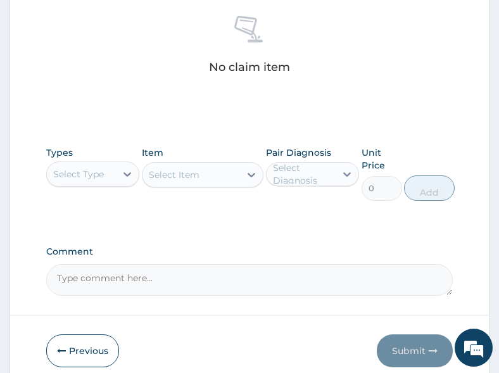
scroll to position [569, 0]
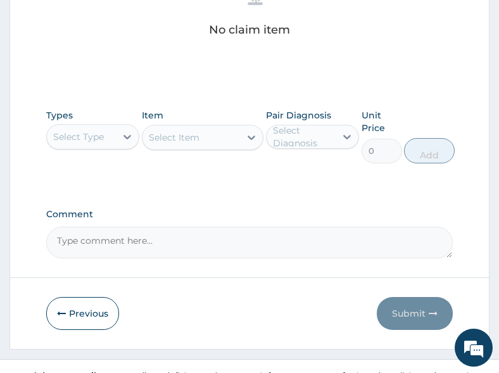
click at [116, 134] on div "Select Type" at bounding box center [82, 137] width 70 height 20
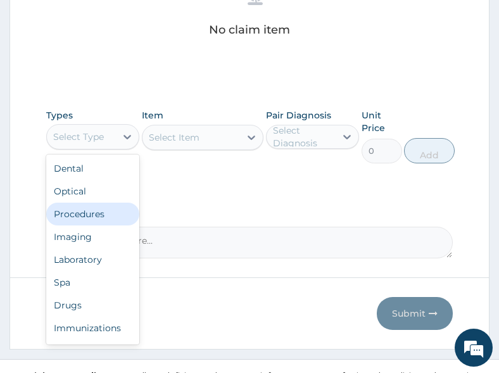
click at [90, 214] on div "Procedures" at bounding box center [93, 213] width 94 height 23
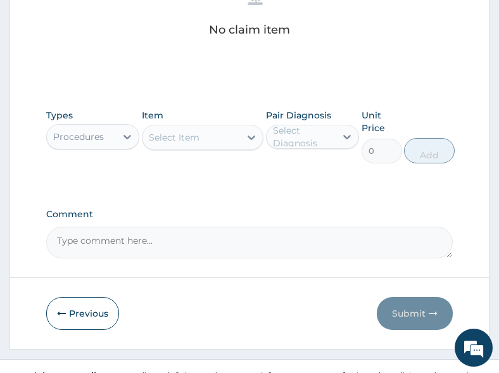
click at [237, 128] on div "Select Item" at bounding box center [191, 137] width 98 height 20
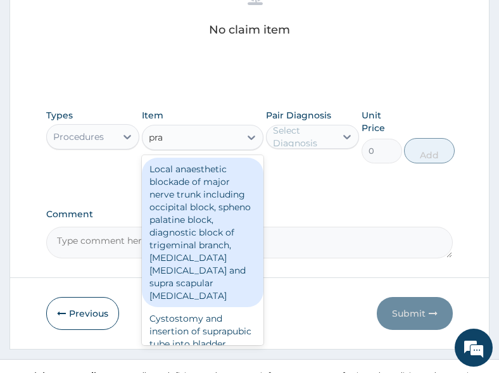
type input "prac"
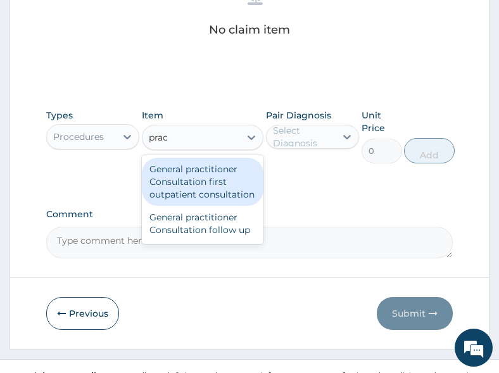
click at [199, 180] on div "General practitioner Consultation first outpatient consultation" at bounding box center [203, 182] width 122 height 48
type input "3000"
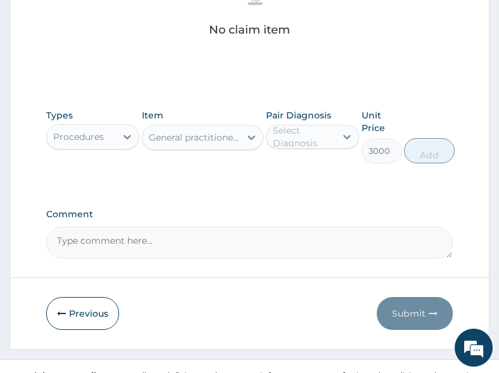
click at [297, 140] on div "Select Diagnosis" at bounding box center [304, 136] width 62 height 25
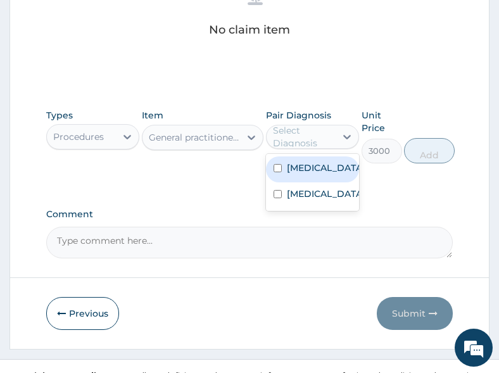
click at [301, 177] on div "Malaria" at bounding box center [313, 169] width 94 height 26
checkbox input "true"
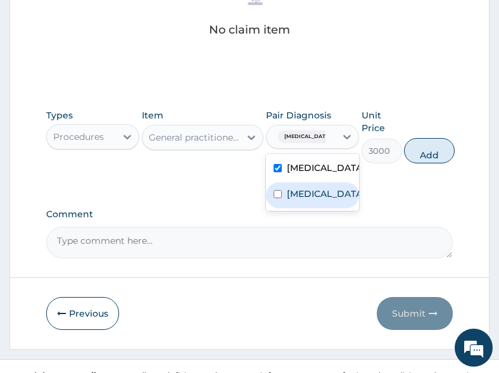
click at [299, 199] on label "Respiratory tract infection" at bounding box center [326, 193] width 78 height 13
checkbox input "true"
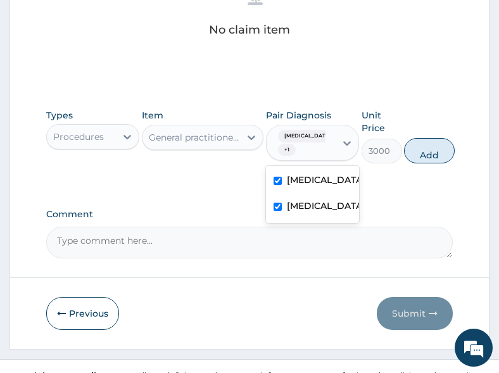
click at [427, 153] on button "Add" at bounding box center [429, 150] width 51 height 25
type input "0"
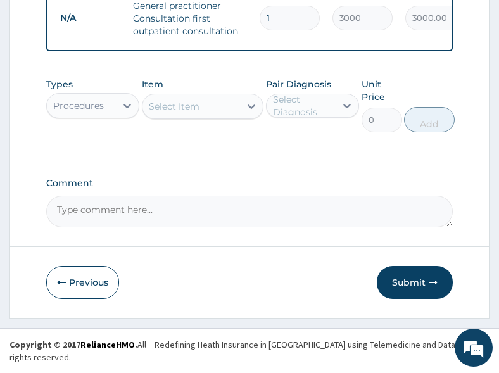
scroll to position [544, 0]
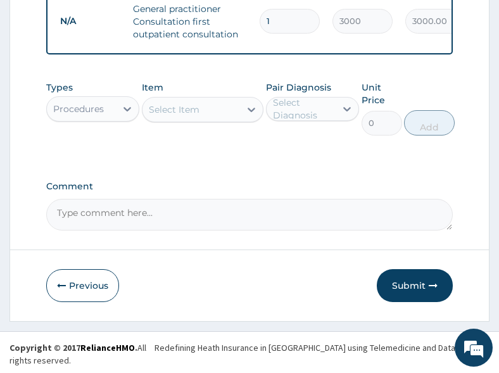
click at [94, 115] on div "Procedures" at bounding box center [78, 109] width 51 height 13
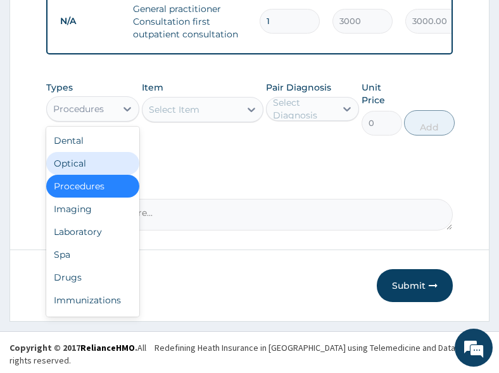
click at [198, 111] on div "Select Item" at bounding box center [191, 109] width 98 height 20
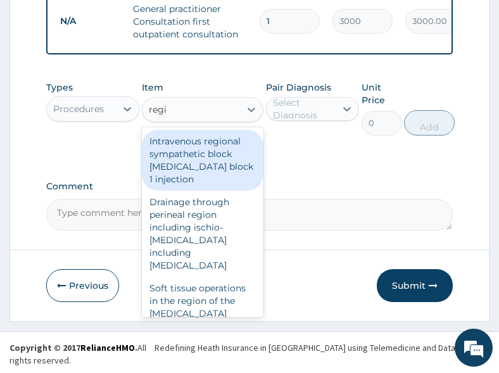
type input "regis"
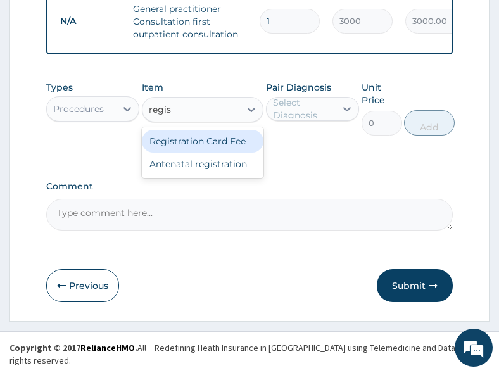
click at [183, 152] on div "Registration Card Fee" at bounding box center [203, 141] width 122 height 23
type input "2000"
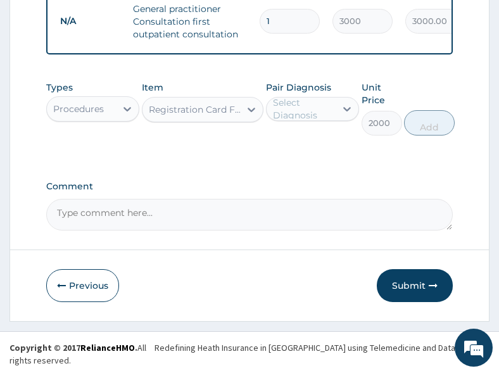
click at [303, 113] on div "Select Diagnosis" at bounding box center [304, 108] width 62 height 25
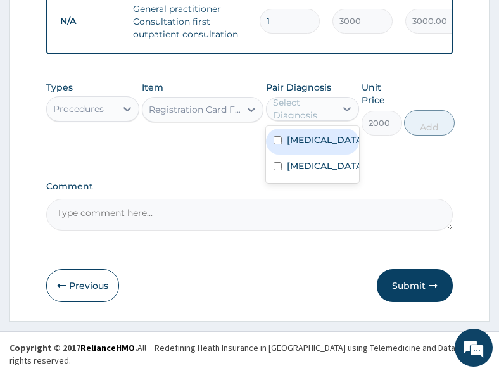
click at [310, 146] on label "Malaria" at bounding box center [326, 140] width 78 height 13
checkbox input "true"
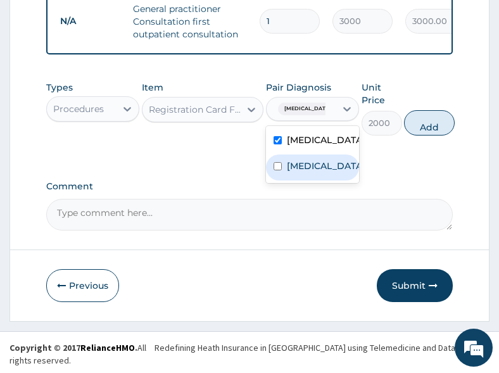
click at [306, 172] on label "Respiratory tract infection" at bounding box center [326, 165] width 78 height 13
checkbox input "true"
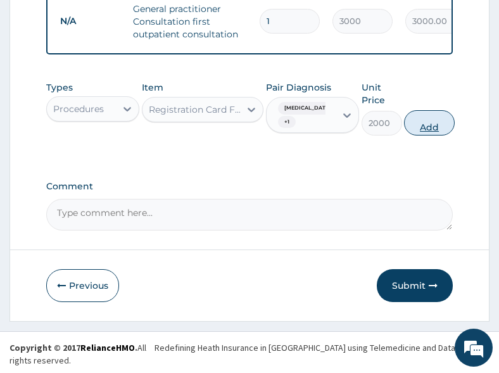
click at [436, 134] on button "Add" at bounding box center [429, 122] width 51 height 25
type input "0"
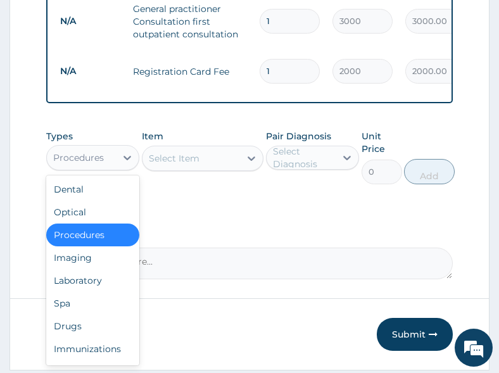
click at [99, 161] on div "Procedures" at bounding box center [78, 157] width 51 height 13
click at [89, 285] on div "Laboratory" at bounding box center [93, 280] width 94 height 23
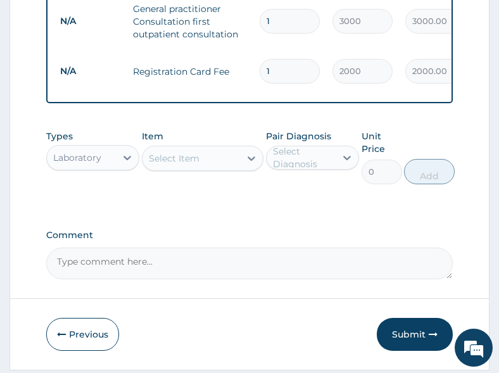
click at [218, 168] on div "Select Item" at bounding box center [191, 158] width 98 height 20
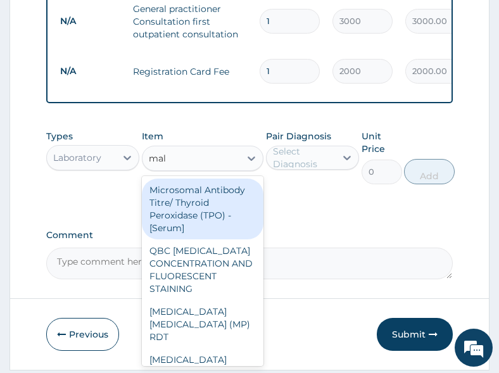
type input "mala"
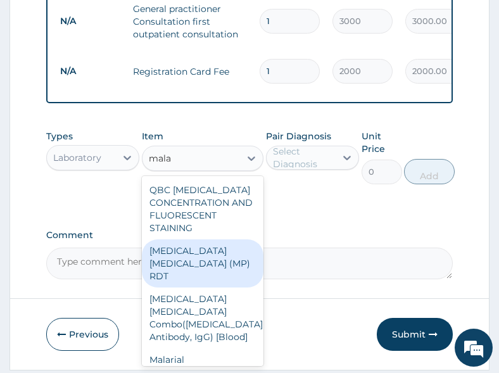
click at [175, 256] on div "MALARIA PARASITE (MP) RDT" at bounding box center [203, 263] width 122 height 48
type input "1500"
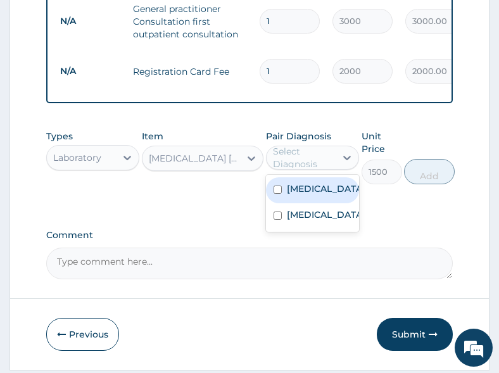
click at [299, 168] on div "Select Diagnosis" at bounding box center [304, 157] width 62 height 25
click at [298, 195] on label "Malaria" at bounding box center [326, 188] width 78 height 13
checkbox input "true"
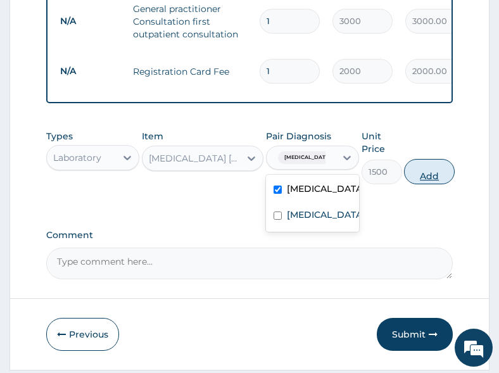
click at [426, 182] on button "Add" at bounding box center [429, 171] width 51 height 25
type input "0"
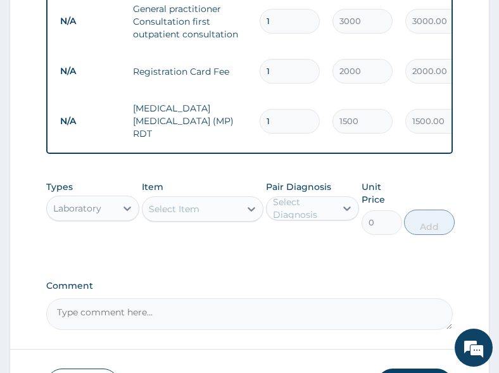
click at [192, 206] on div "Select Item" at bounding box center [174, 208] width 51 height 13
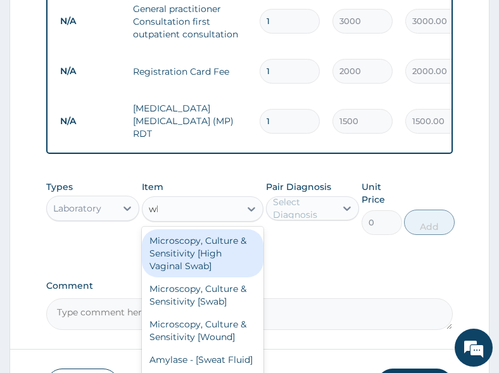
type input "wbc"
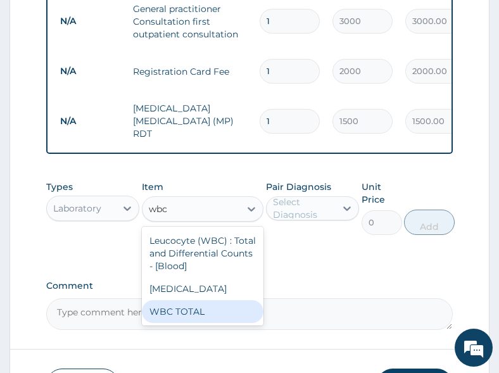
click at [177, 304] on div "WBC TOTAL" at bounding box center [203, 311] width 122 height 23
type input "1500"
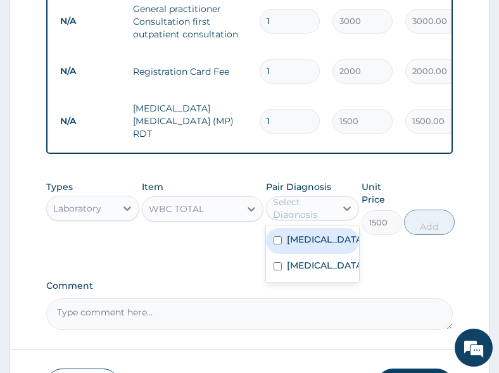
click at [309, 211] on div "Select Diagnosis" at bounding box center [304, 208] width 62 height 25
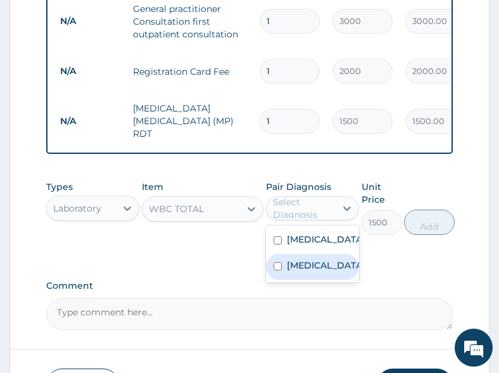
click at [302, 266] on label "Respiratory tract infection" at bounding box center [326, 265] width 78 height 13
checkbox input "true"
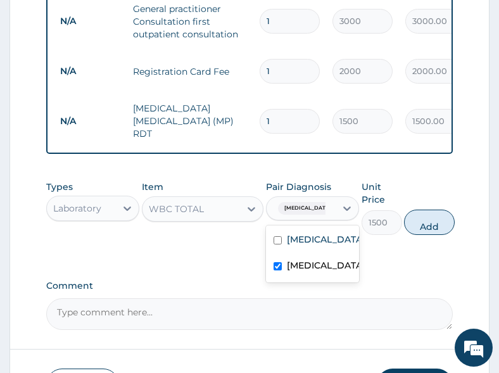
click at [435, 224] on button "Add" at bounding box center [429, 221] width 51 height 25
type input "0"
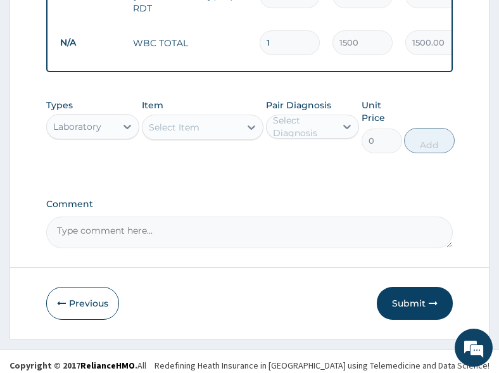
scroll to position [671, 0]
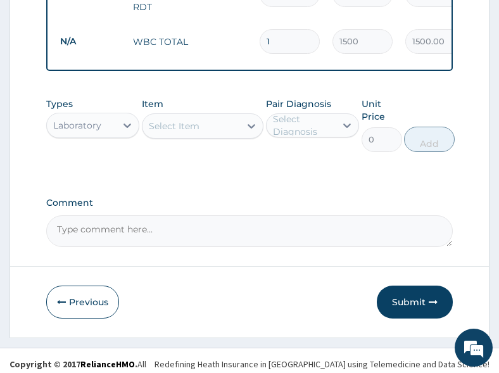
click at [73, 127] on div "Laboratory" at bounding box center [77, 125] width 48 height 13
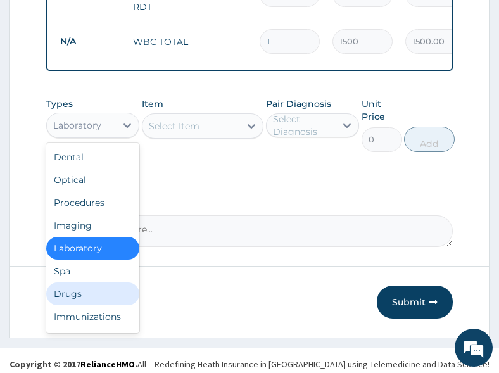
click at [85, 283] on div "Drugs" at bounding box center [93, 293] width 94 height 23
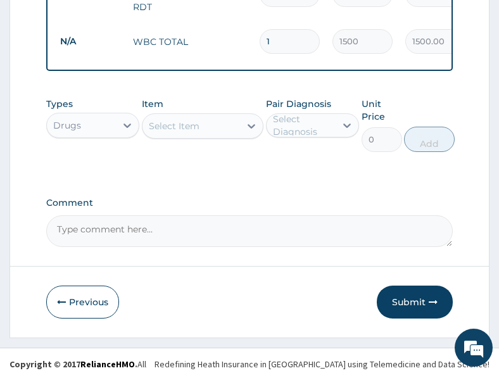
click at [273, 207] on div "Comment" at bounding box center [249, 221] width 407 height 49
click at [183, 123] on div "Select Item" at bounding box center [174, 126] width 51 height 13
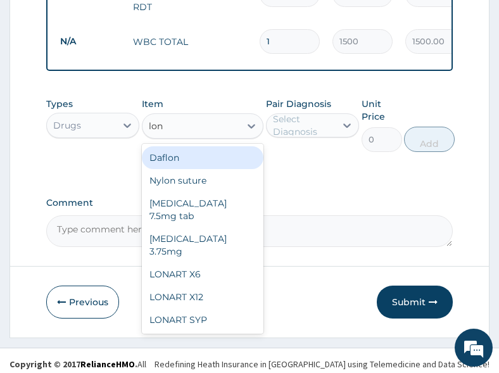
type input "lona"
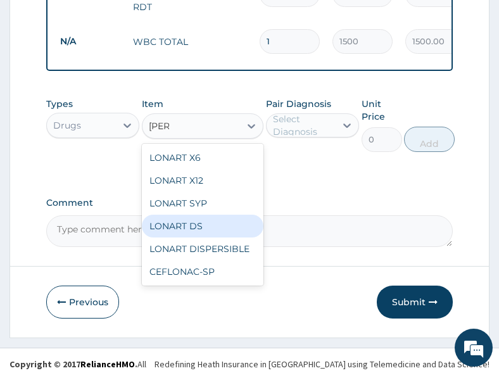
click at [188, 220] on div "LONART DS" at bounding box center [203, 226] width 122 height 23
type input "400"
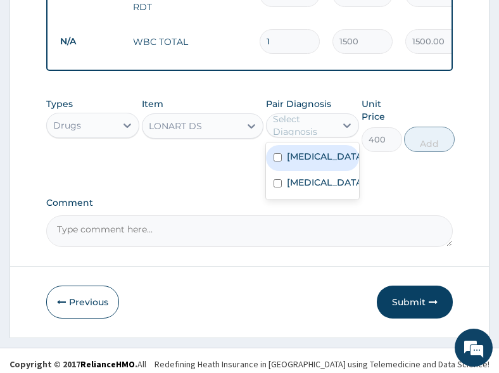
click at [323, 124] on div "Select Diagnosis" at bounding box center [304, 125] width 62 height 25
click at [312, 155] on label "Malaria" at bounding box center [326, 156] width 78 height 13
checkbox input "true"
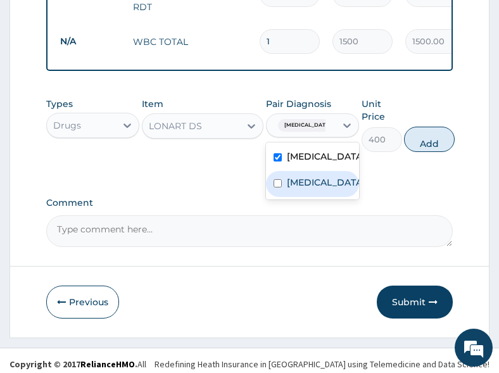
click at [311, 180] on label "Respiratory tract infection" at bounding box center [326, 182] width 78 height 13
checkbox input "true"
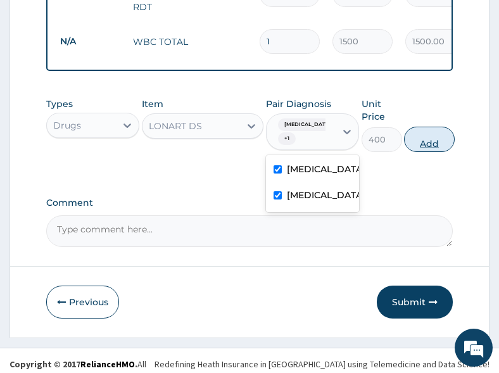
click at [426, 143] on button "Add" at bounding box center [429, 139] width 51 height 25
type input "0"
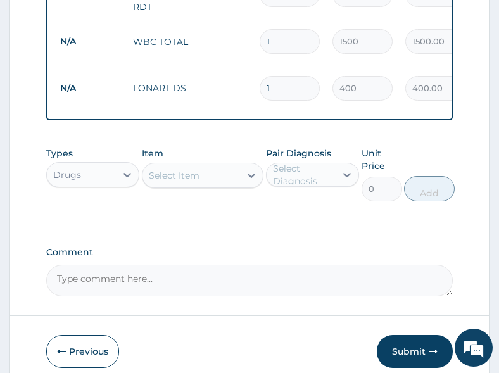
scroll to position [0, 228]
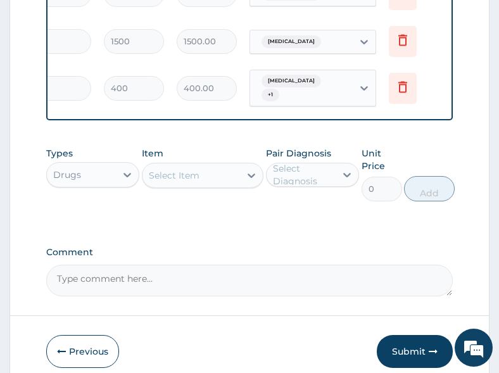
click at [337, 71] on div "Malaria + 1" at bounding box center [301, 87] width 103 height 35
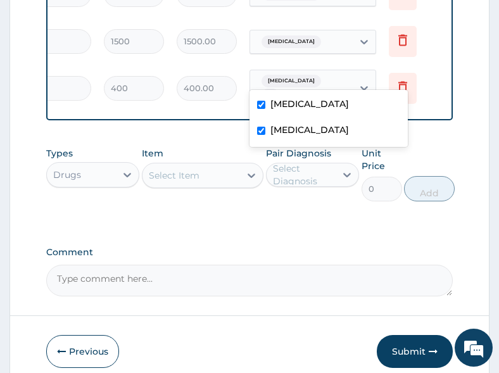
click at [314, 127] on label "Respiratory tract infection" at bounding box center [309, 129] width 78 height 13
checkbox input "false"
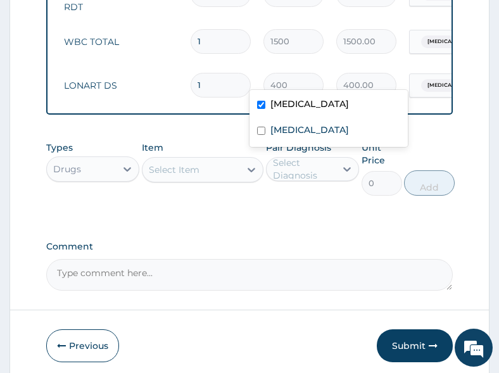
scroll to position [0, 0]
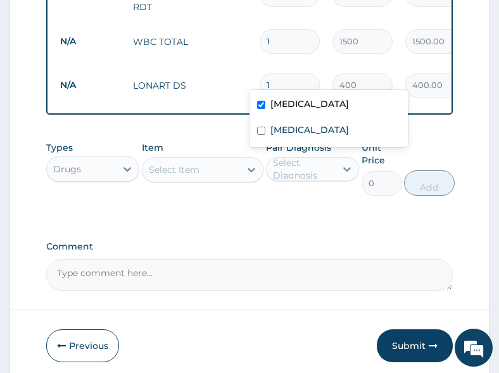
click at [284, 73] on input "1" at bounding box center [289, 85] width 60 height 25
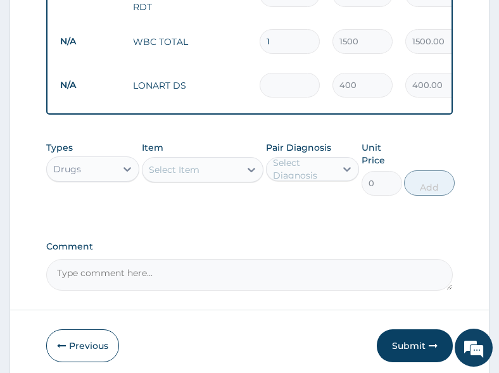
type input "0.00"
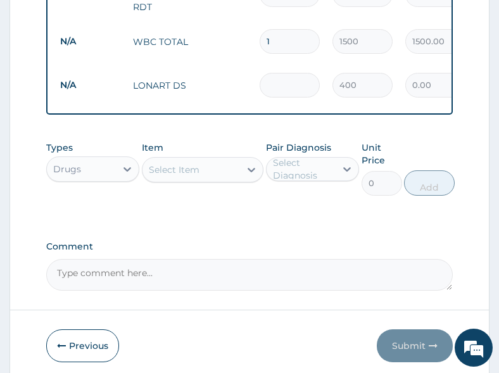
type input "6"
type input "2400.00"
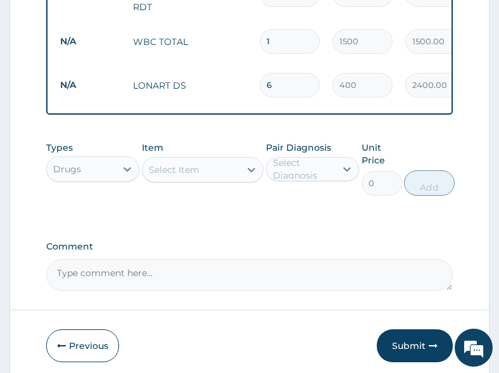
type input "6"
click at [197, 164] on div "Select Item" at bounding box center [174, 169] width 51 height 13
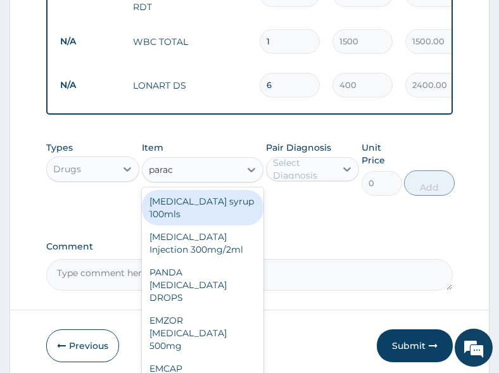
type input "parace"
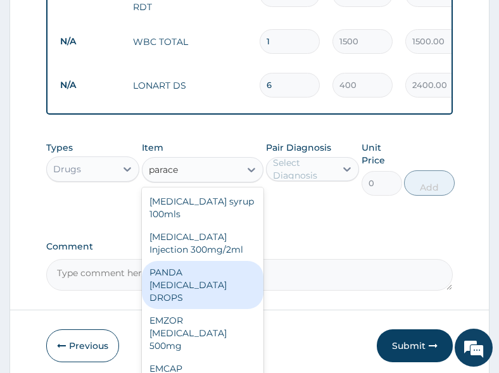
scroll to position [30, 0]
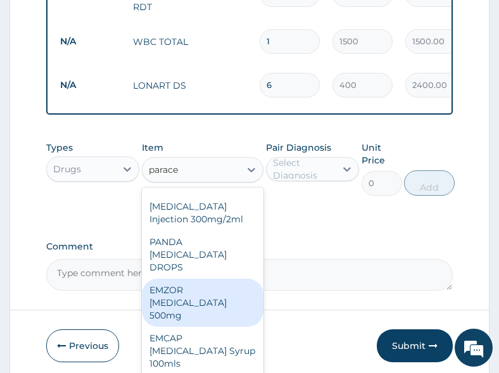
click at [182, 299] on div "EMZOR PARACETAMOL 500mg" at bounding box center [203, 302] width 122 height 48
type input "20"
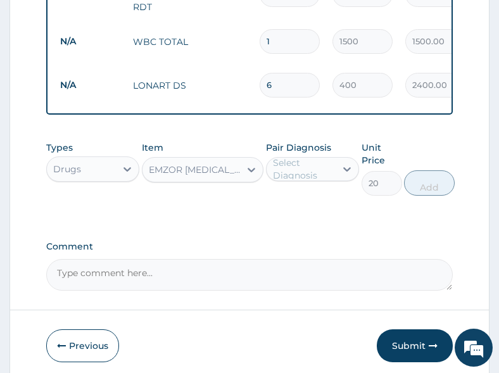
click at [292, 166] on div "Select Diagnosis" at bounding box center [304, 168] width 62 height 25
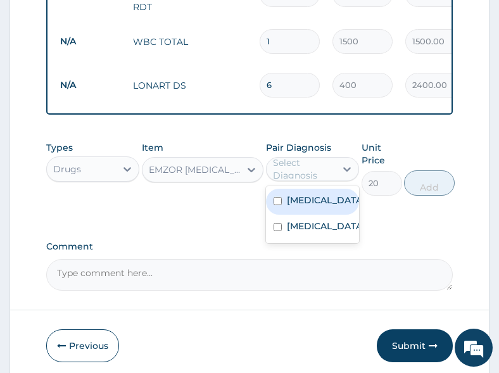
click at [297, 195] on label "Malaria" at bounding box center [326, 200] width 78 height 13
checkbox input "true"
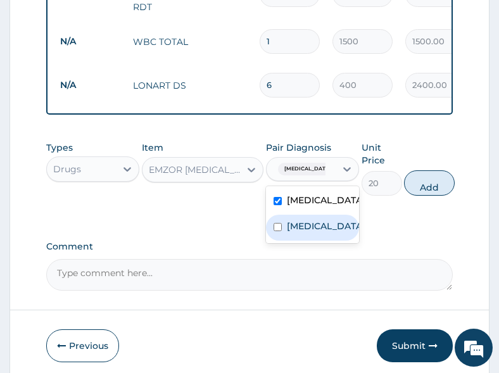
drag, startPoint x: 298, startPoint y: 232, endPoint x: 397, endPoint y: 203, distance: 103.5
click at [301, 231] on label "Respiratory tract infection" at bounding box center [326, 226] width 78 height 13
checkbox input "true"
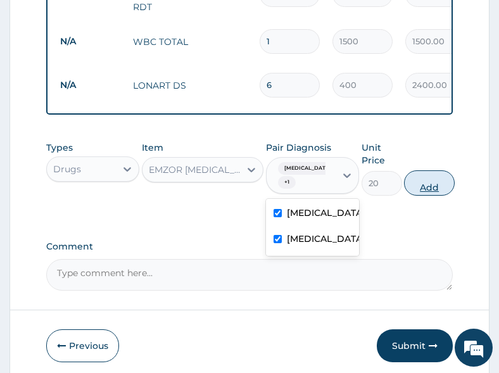
click at [428, 186] on button "Add" at bounding box center [429, 182] width 51 height 25
type input "0"
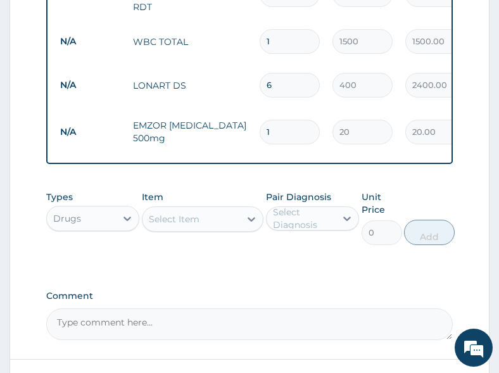
type input "18"
type input "360.00"
type input "18"
drag, startPoint x: 218, startPoint y: 294, endPoint x: 97, endPoint y: 277, distance: 122.8
click at [216, 294] on div "Comment" at bounding box center [249, 314] width 407 height 49
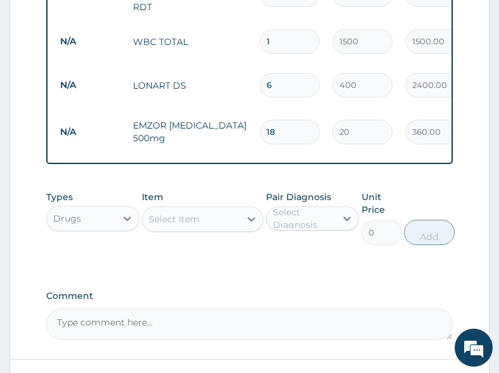
click at [285, 246] on div "Types Drugs Item Select Item Pair Diagnosis Select Diagnosis Unit Price 0 Add" at bounding box center [249, 227] width 407 height 86
click at [194, 214] on div "Select Item" at bounding box center [174, 219] width 51 height 13
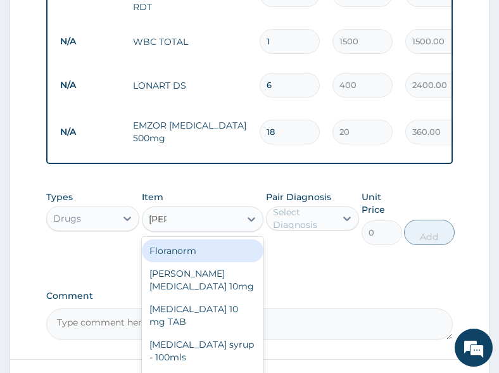
type input "lorat"
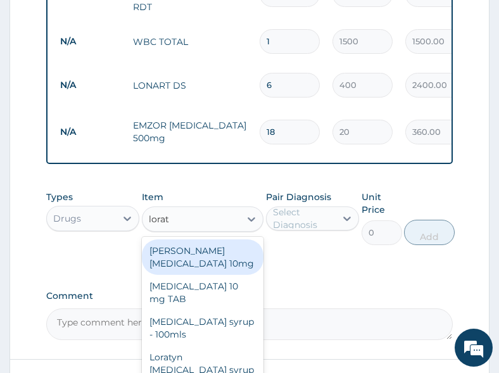
drag, startPoint x: 188, startPoint y: 242, endPoint x: 266, endPoint y: 220, distance: 81.1
click at [192, 243] on div "Loratyn Loratadine 10mg" at bounding box center [203, 256] width 122 height 35
type input "75"
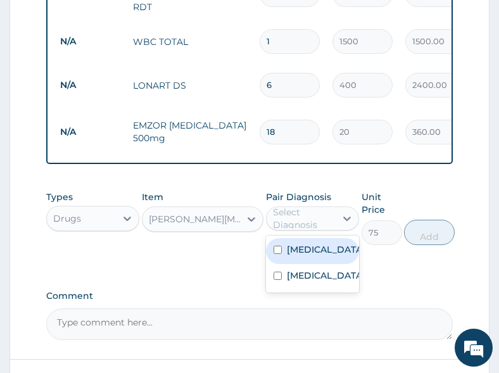
click at [277, 214] on div "Select Diagnosis" at bounding box center [304, 218] width 62 height 25
click at [291, 243] on label "Malaria" at bounding box center [326, 249] width 78 height 13
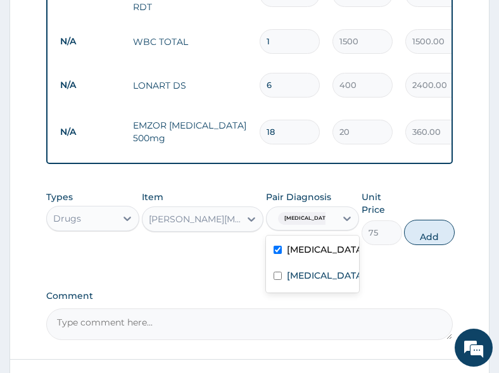
click at [291, 243] on label "Malaria" at bounding box center [326, 249] width 78 height 13
checkbox input "false"
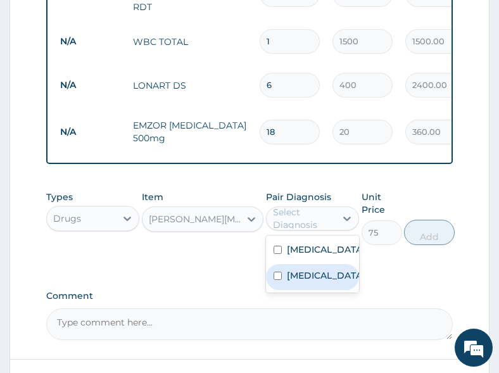
click at [292, 269] on label "Respiratory tract infection" at bounding box center [326, 275] width 78 height 13
checkbox input "true"
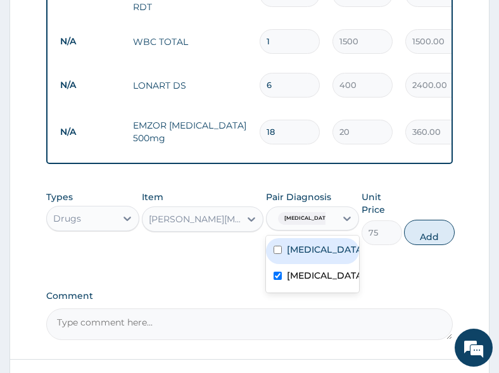
drag, startPoint x: 433, startPoint y: 228, endPoint x: 416, endPoint y: 254, distance: 30.7
click at [433, 231] on button "Add" at bounding box center [429, 232] width 51 height 25
type input "0"
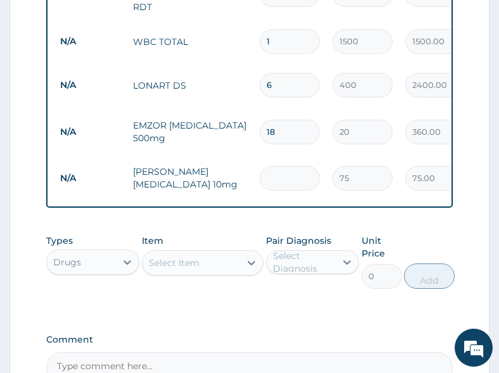
type input "0.00"
type input "5"
type input "375.00"
type input "5"
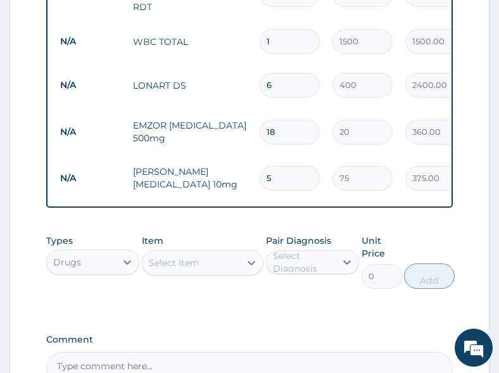
click at [314, 279] on div "Pair Diagnosis Select Diagnosis" at bounding box center [313, 261] width 94 height 54
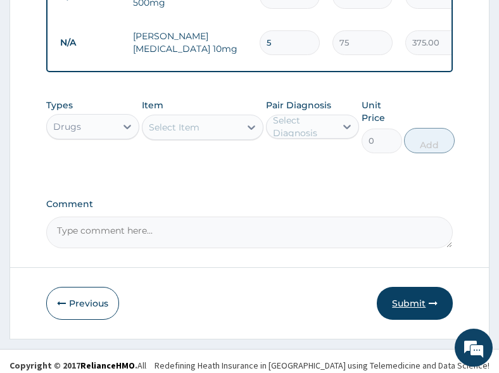
click at [412, 296] on button "Submit" at bounding box center [414, 303] width 76 height 33
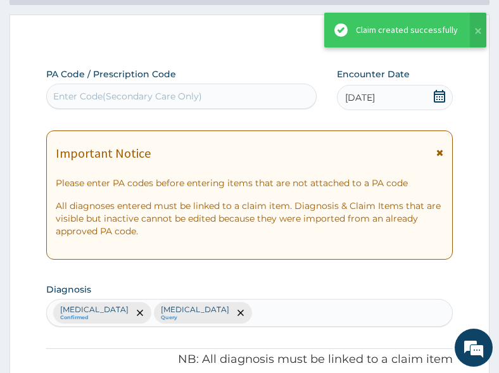
scroll to position [806, 0]
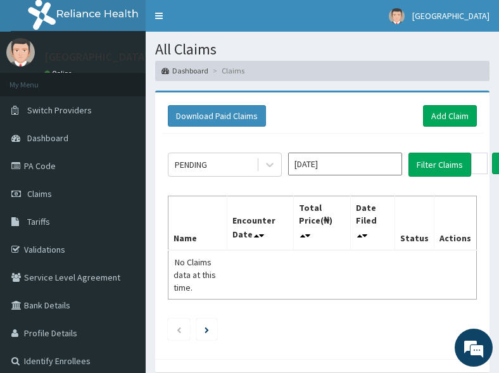
click at [344, 258] on table "Name Encounter Date Total Price(₦) Date Filed Status Actions No Claims data at …" at bounding box center [322, 248] width 309 height 104
click at [463, 118] on link "Add Claim" at bounding box center [450, 116] width 54 height 22
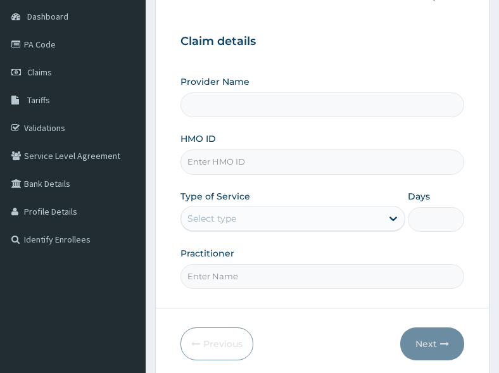
scroll to position [127, 0]
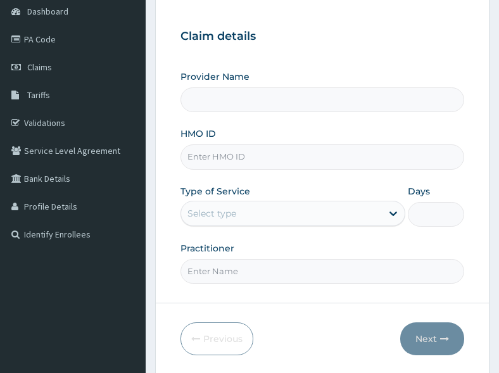
click at [218, 108] on input "Provider Name" at bounding box center [321, 99] width 283 height 25
click at [237, 157] on input "HMO ID" at bounding box center [321, 156] width 283 height 25
paste input "APO/10019/E"
type input "APO/10019/E"
type input "All Soul's Hospital Ltd, Ajegunle"
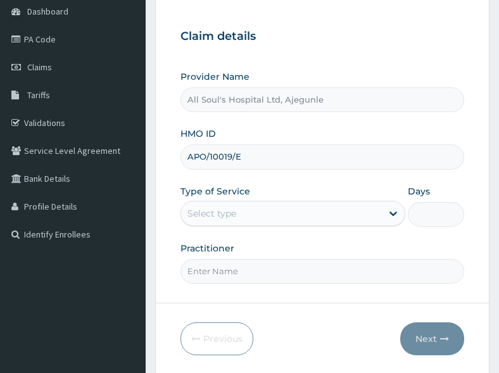
type input "APO/10019/E"
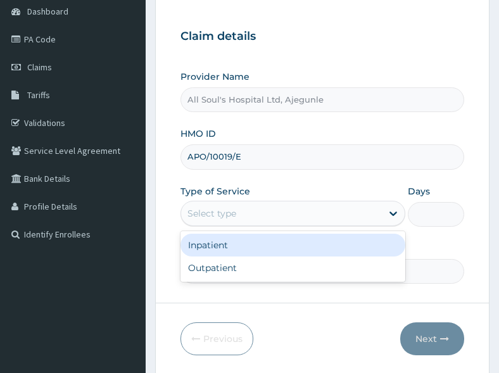
click at [238, 213] on div "Select type" at bounding box center [281, 213] width 200 height 20
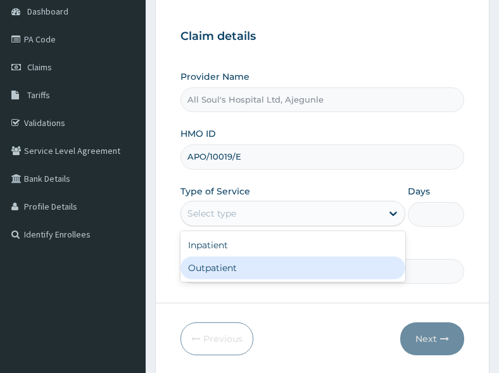
click at [231, 264] on div "Outpatient" at bounding box center [292, 267] width 224 height 23
type input "1"
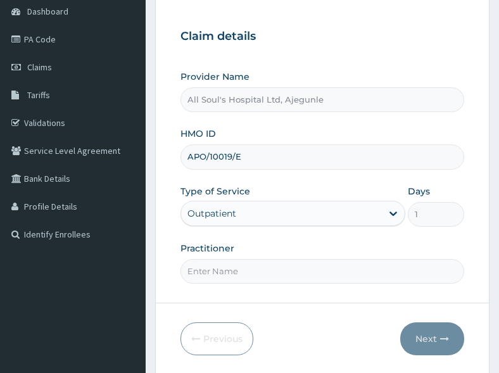
drag, startPoint x: 233, startPoint y: 260, endPoint x: 233, endPoint y: 268, distance: 7.6
click at [233, 260] on input "Practitioner" at bounding box center [321, 271] width 283 height 25
type input "Dr Segun"
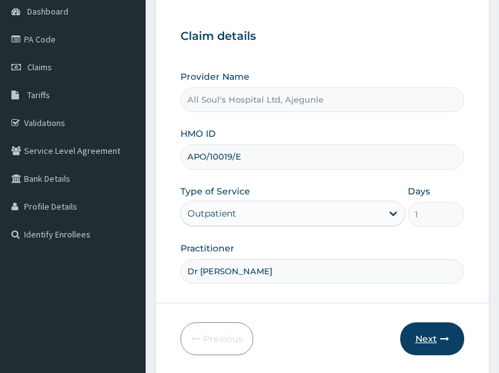
click at [425, 337] on button "Next" at bounding box center [432, 338] width 64 height 33
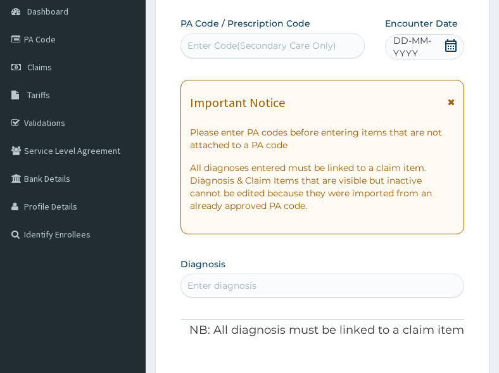
click at [452, 46] on icon at bounding box center [450, 45] width 11 height 13
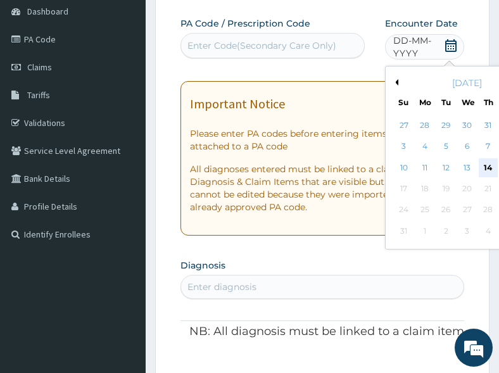
click at [487, 165] on div "14" at bounding box center [487, 167] width 19 height 19
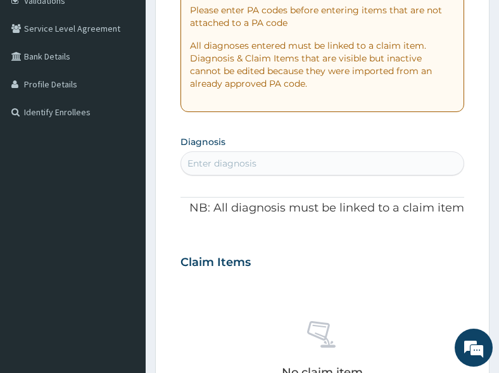
scroll to position [253, 0]
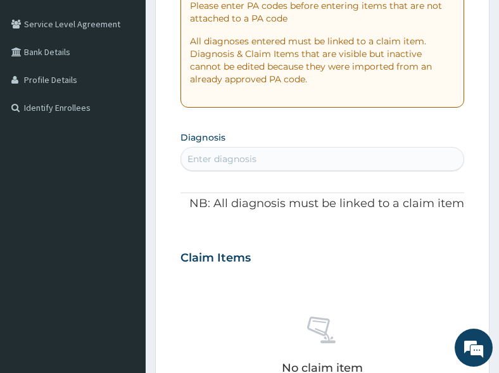
click at [230, 157] on div "Enter diagnosis" at bounding box center [221, 158] width 69 height 13
type input "malaria"
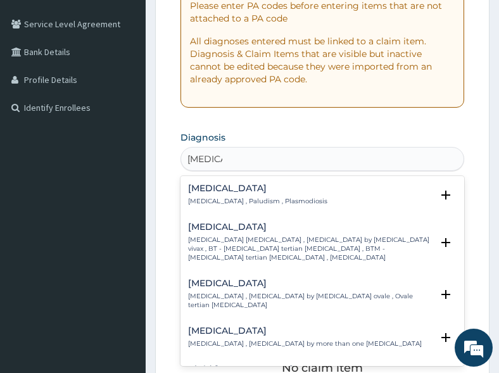
click at [234, 192] on h4 "Malaria" at bounding box center [257, 187] width 139 height 9
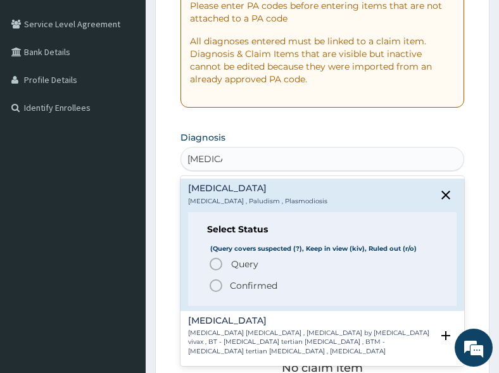
click at [233, 259] on span "Query" at bounding box center [244, 264] width 27 height 13
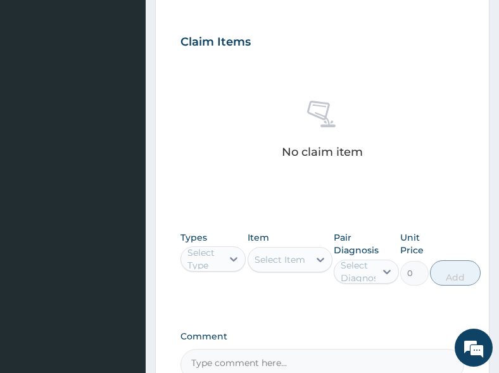
scroll to position [506, 0]
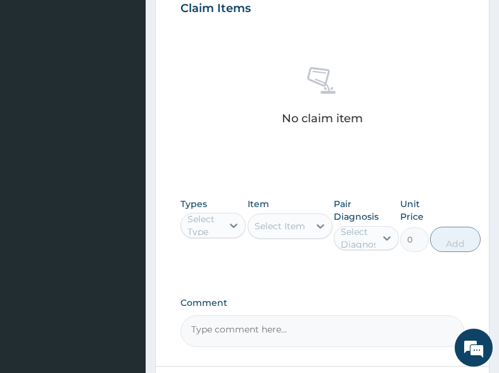
click at [216, 226] on div "Select Type" at bounding box center [204, 225] width 34 height 25
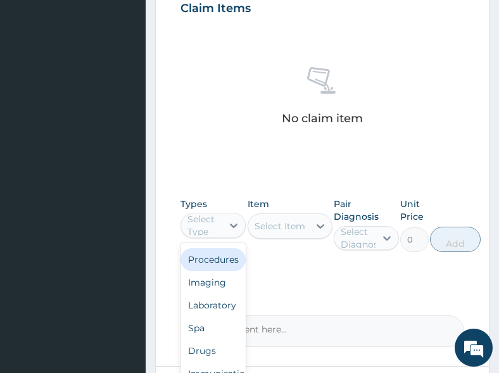
scroll to position [0, 0]
click at [213, 251] on div "Procedures" at bounding box center [212, 259] width 65 height 23
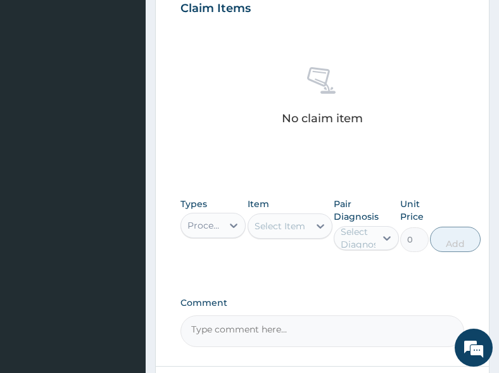
click at [251, 254] on div "Types Procedures Item Select Item Pair Diagnosis Select Diagnosis Unit Price 0 …" at bounding box center [321, 224] width 283 height 67
click at [265, 231] on div "Select Item" at bounding box center [279, 226] width 51 height 13
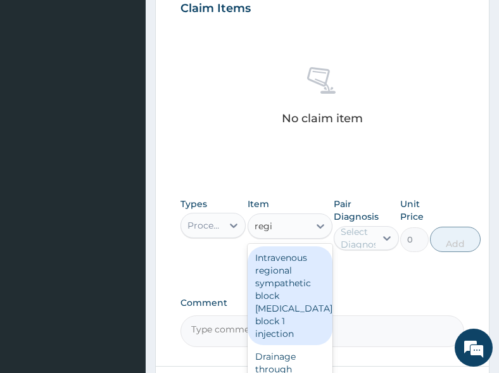
type input "regis"
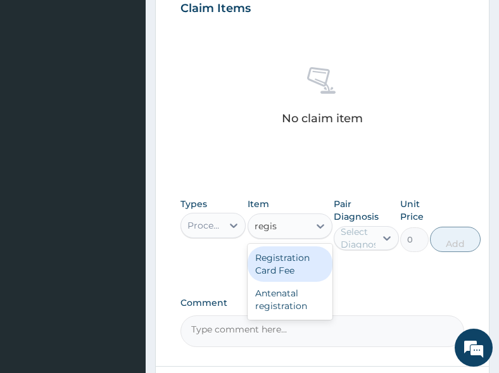
click at [283, 264] on div "Registration Card Fee" at bounding box center [289, 263] width 85 height 35
type input "2000"
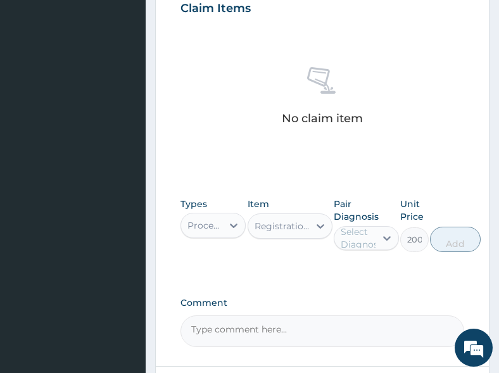
click at [358, 229] on div "Select Diagnosis" at bounding box center [362, 237] width 44 height 25
click at [368, 263] on div "Malaria" at bounding box center [365, 271] width 65 height 26
checkbox input "true"
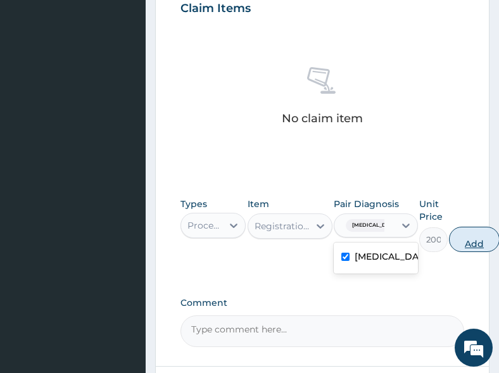
click at [461, 246] on button "Add" at bounding box center [474, 239] width 51 height 25
type input "0"
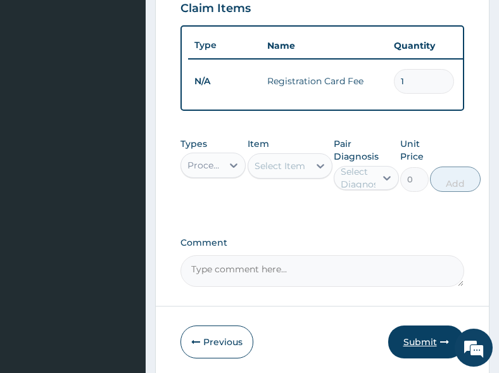
click at [431, 345] on button "Submit" at bounding box center [426, 341] width 76 height 33
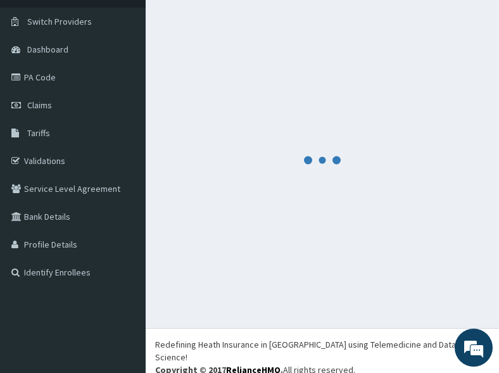
click at [259, 252] on div at bounding box center [322, 160] width 334 height 317
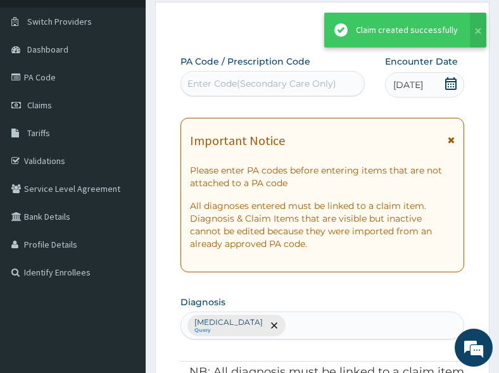
scroll to position [506, 0]
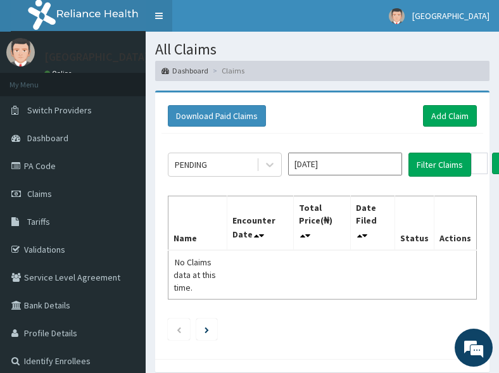
click at [151, 6] on link "Toggle navigation" at bounding box center [159, 16] width 27 height 32
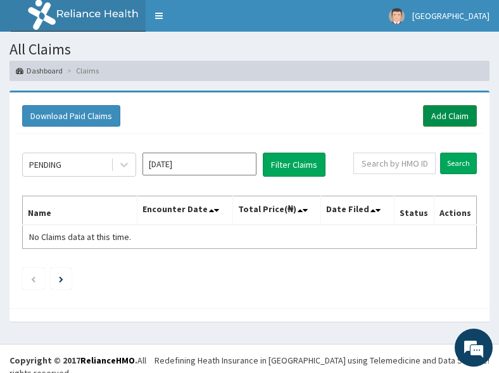
click at [452, 123] on link "Add Claim" at bounding box center [450, 116] width 54 height 22
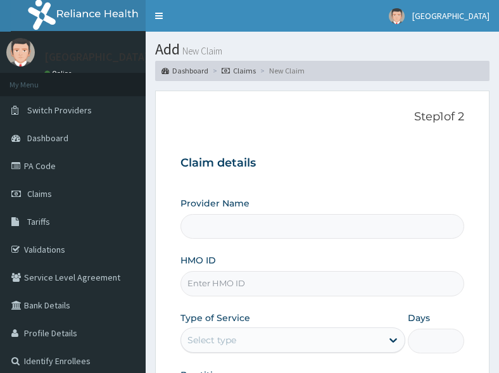
type input "All Soul's Hospital Ltd, Ajegunle"
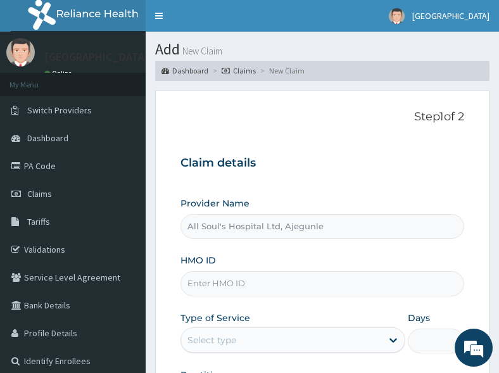
click at [263, 198] on div "Provider Name All Soul's Hospital Ltd, Ajegunle" at bounding box center [321, 218] width 283 height 42
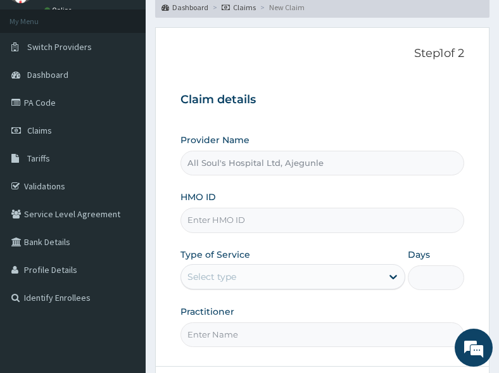
drag, startPoint x: 320, startPoint y: 218, endPoint x: 302, endPoint y: 222, distance: 17.6
click at [320, 218] on input "HMO ID" at bounding box center [321, 220] width 283 height 25
paste input "KHZ/10005/A"
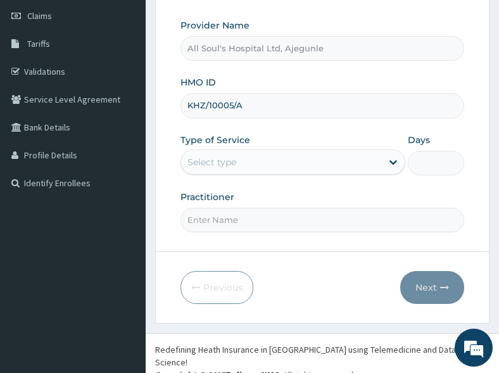
scroll to position [183, 0]
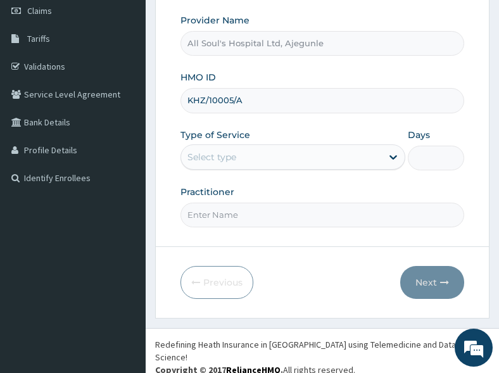
type input "KHZ/10005/A"
click at [241, 156] on div "Select type" at bounding box center [281, 157] width 200 height 20
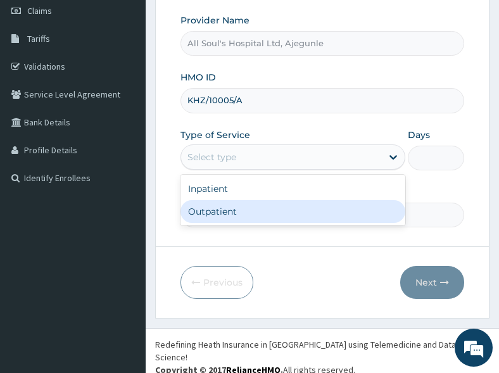
click at [240, 209] on div "Outpatient" at bounding box center [292, 211] width 224 height 23
type input "1"
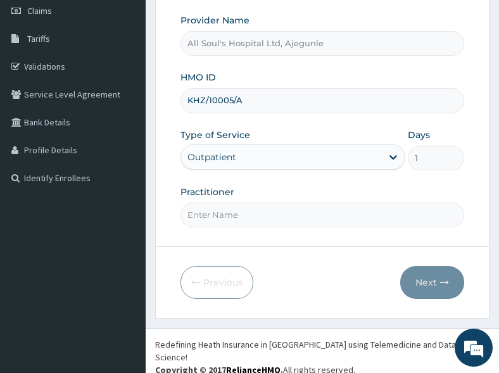
drag, startPoint x: 237, startPoint y: 215, endPoint x: 240, endPoint y: 230, distance: 15.4
click at [237, 215] on input "Practitioner" at bounding box center [321, 214] width 283 height 25
type input "Dr Segun"
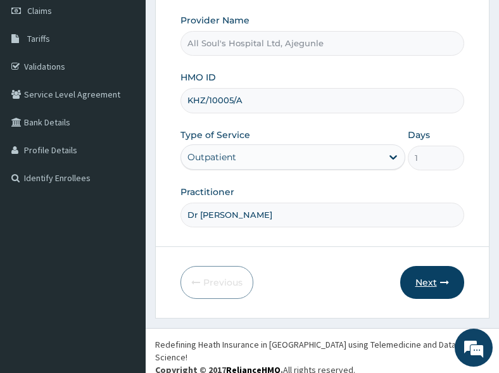
click at [418, 283] on button "Next" at bounding box center [432, 282] width 64 height 33
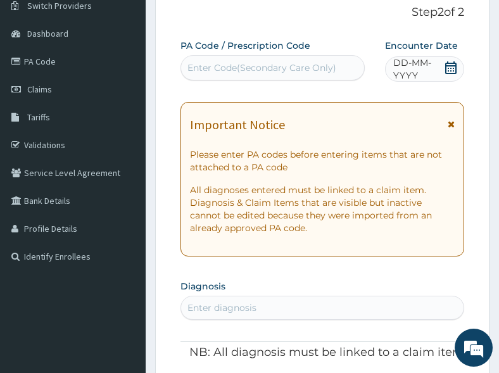
scroll to position [0, 0]
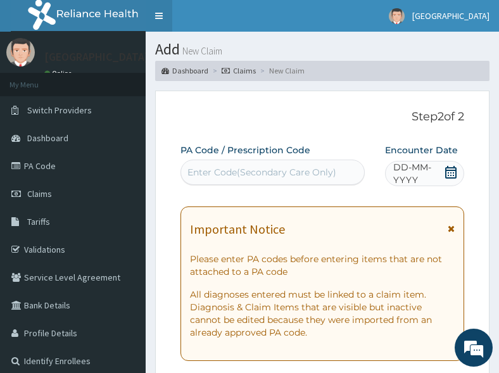
click at [155, 15] on link "Toggle navigation" at bounding box center [159, 16] width 27 height 32
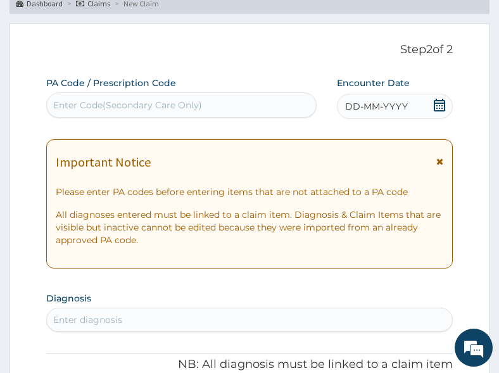
scroll to position [63, 0]
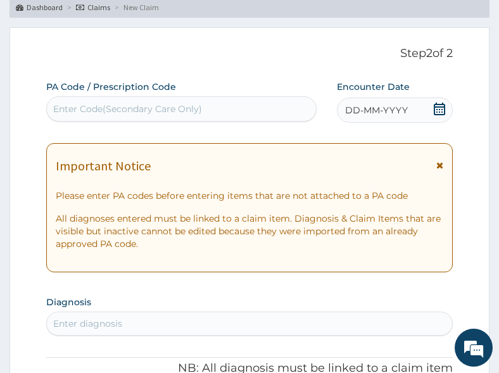
click at [440, 106] on icon at bounding box center [438, 109] width 11 height 13
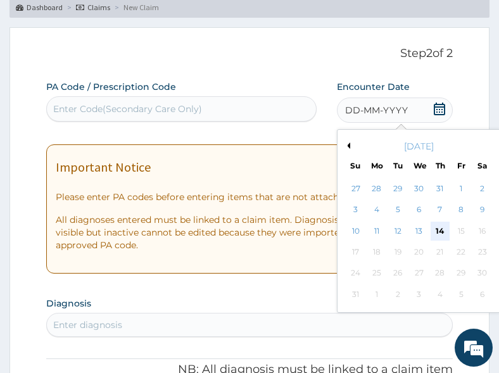
click at [440, 230] on div "14" at bounding box center [439, 230] width 19 height 19
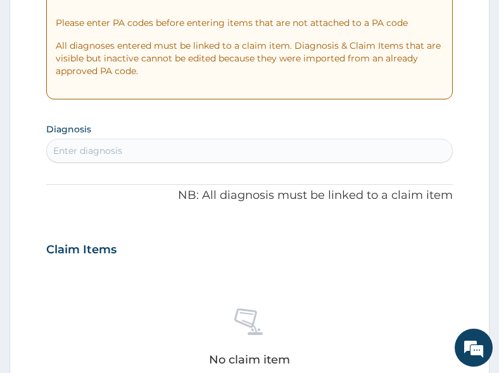
scroll to position [253, 0]
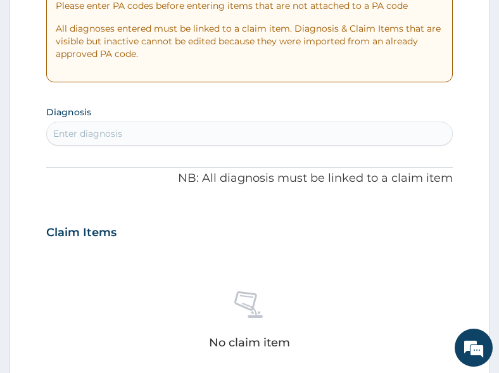
click at [96, 137] on div "Enter diagnosis" at bounding box center [87, 133] width 69 height 13
type input "rti"
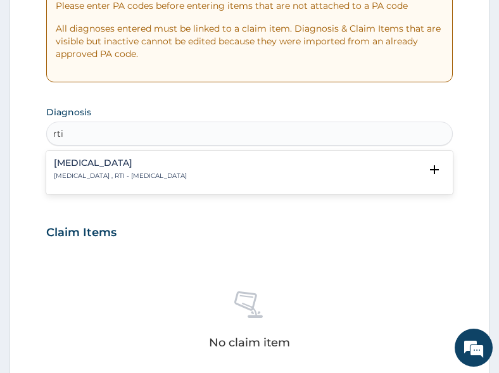
click at [83, 163] on h4 "Respiratory tract infection" at bounding box center [120, 162] width 133 height 9
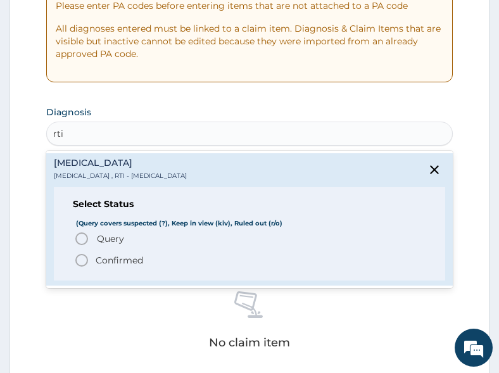
click at [101, 235] on span "Query" at bounding box center [110, 238] width 27 height 13
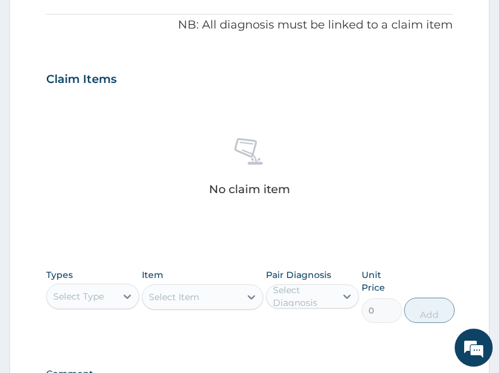
scroll to position [569, 0]
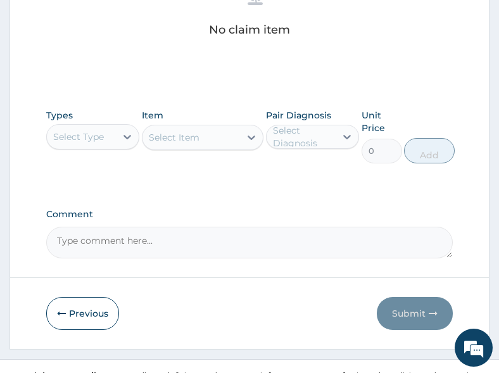
click at [103, 145] on div "Select Type" at bounding box center [82, 137] width 70 height 20
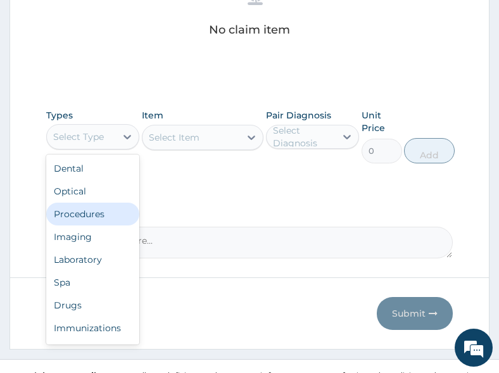
click at [96, 208] on div "Procedures" at bounding box center [93, 213] width 94 height 23
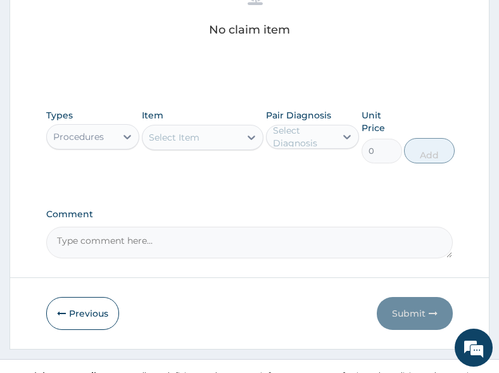
click at [197, 139] on div "Select Item" at bounding box center [174, 137] width 51 height 13
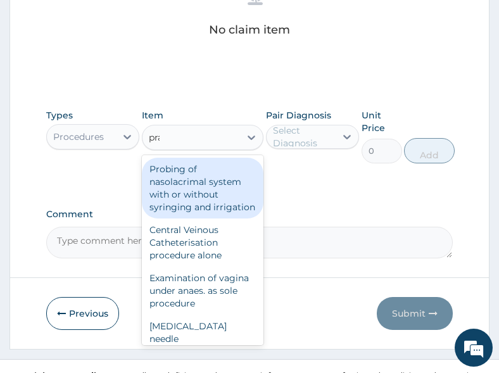
type input "prac"
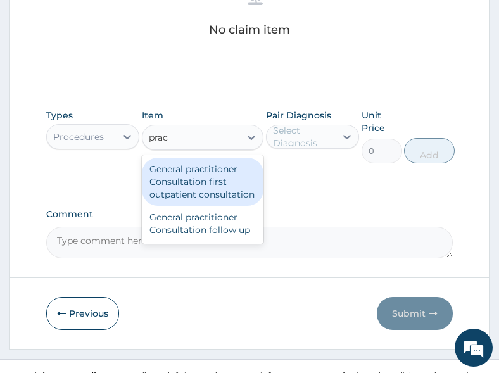
drag, startPoint x: 198, startPoint y: 178, endPoint x: 253, endPoint y: 172, distance: 55.4
click at [203, 178] on div "General practitioner Consultation first outpatient consultation" at bounding box center [203, 182] width 122 height 48
type input "3000"
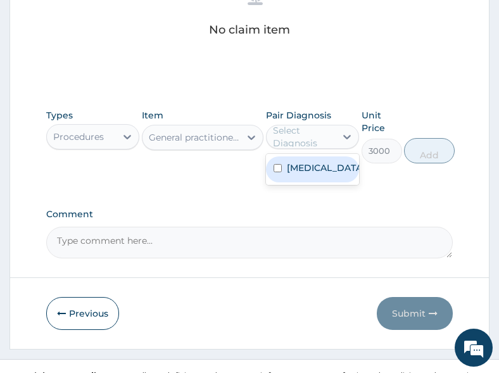
click at [315, 143] on div "Select Diagnosis" at bounding box center [304, 136] width 62 height 25
click at [316, 167] on label "Respiratory tract infection" at bounding box center [326, 167] width 78 height 13
checkbox input "true"
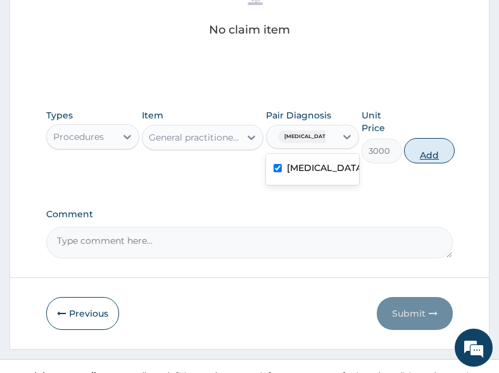
click at [436, 158] on button "Add" at bounding box center [429, 150] width 51 height 25
type input "0"
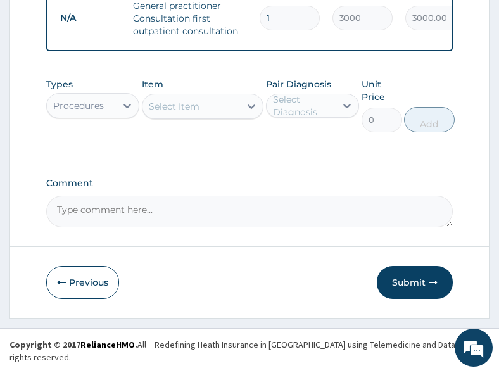
scroll to position [544, 0]
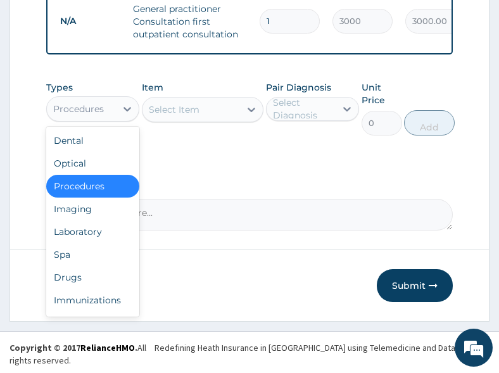
click at [82, 115] on div "Procedures" at bounding box center [78, 109] width 51 height 13
click at [89, 284] on div "Drugs" at bounding box center [93, 277] width 94 height 23
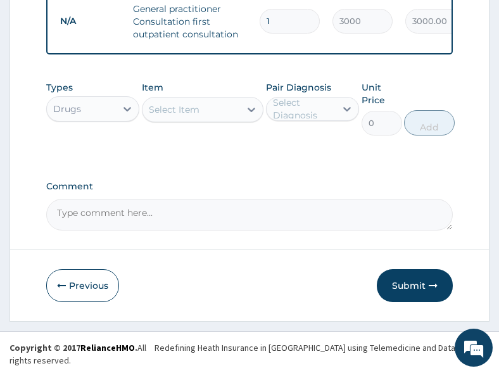
click at [205, 120] on div "Select Item" at bounding box center [191, 109] width 98 height 20
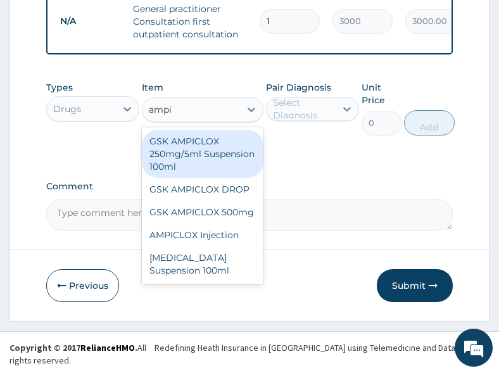
type input "ampic"
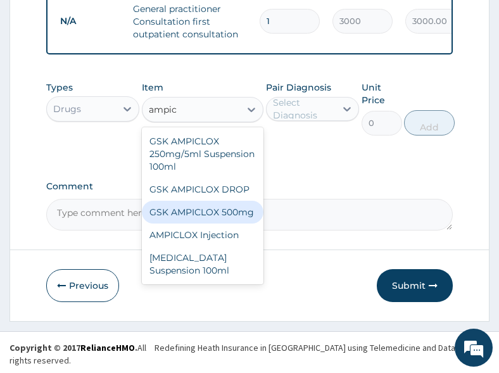
click at [197, 220] on div "GSK AMPICLOX 500mg" at bounding box center [203, 212] width 122 height 23
type input "75"
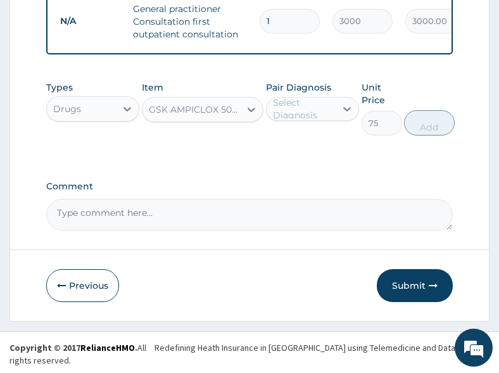
click at [309, 115] on div "Select Diagnosis" at bounding box center [304, 108] width 62 height 25
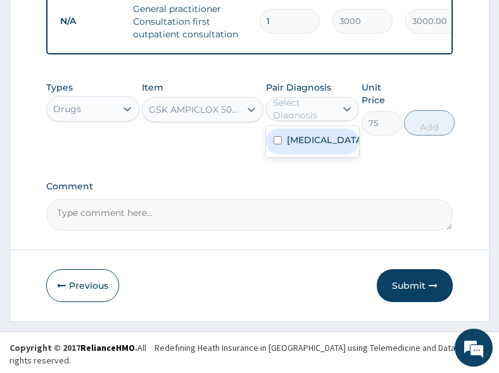
click at [314, 146] on label "Respiratory tract infection" at bounding box center [326, 140] width 78 height 13
checkbox input "true"
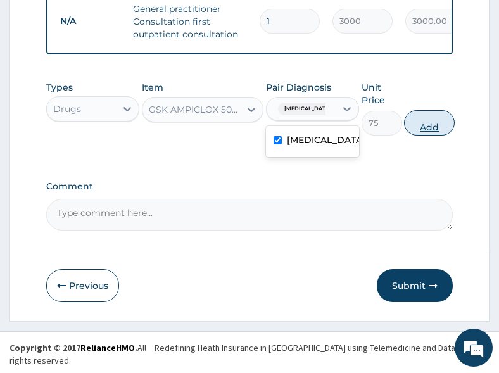
click at [439, 135] on button "Add" at bounding box center [429, 122] width 51 height 25
type input "0"
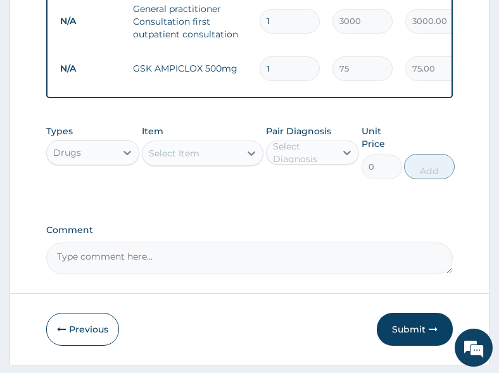
type input "15"
type input "1125.00"
type input "15"
click at [202, 163] on div "Select Item" at bounding box center [191, 153] width 98 height 20
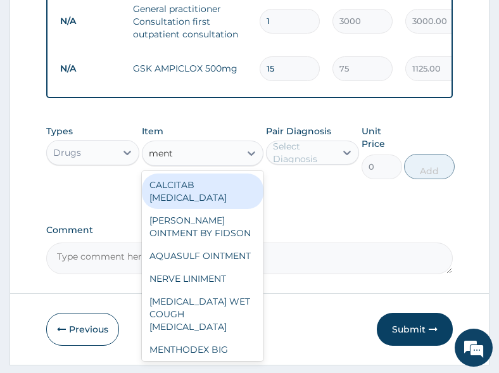
type input "menth"
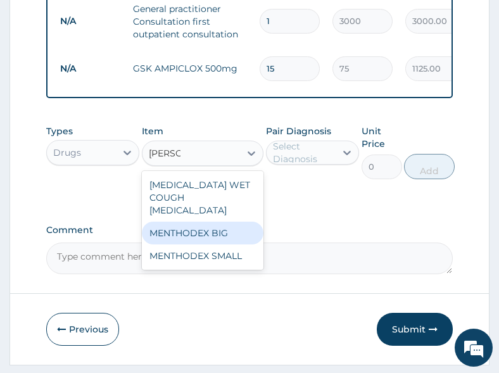
click at [215, 235] on div "MENTHODEX BIG" at bounding box center [203, 232] width 122 height 23
type input "3500"
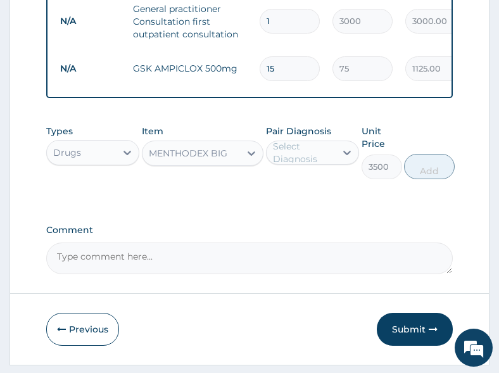
click at [313, 165] on div "Select Diagnosis" at bounding box center [304, 152] width 62 height 25
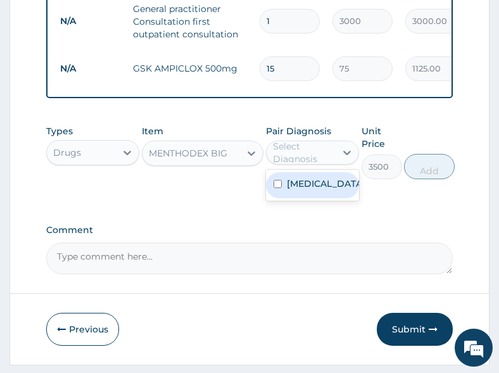
click at [318, 190] on label "Respiratory tract infection" at bounding box center [326, 183] width 78 height 13
checkbox input "true"
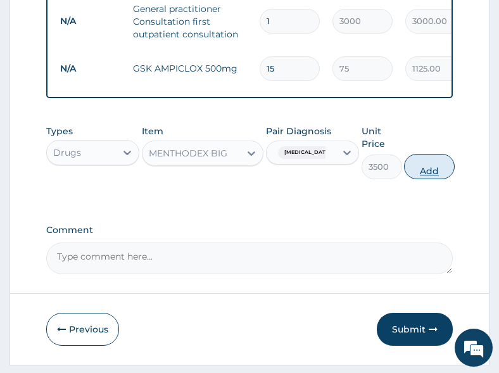
click at [442, 179] on button "Add" at bounding box center [429, 166] width 51 height 25
type input "0"
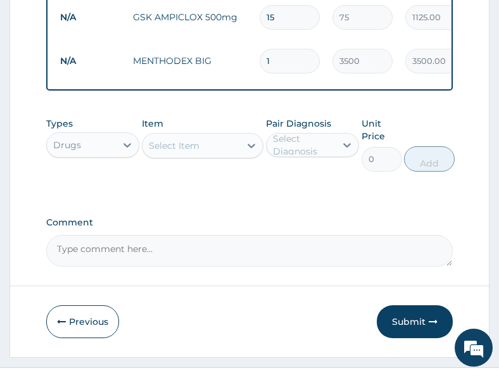
scroll to position [631, 0]
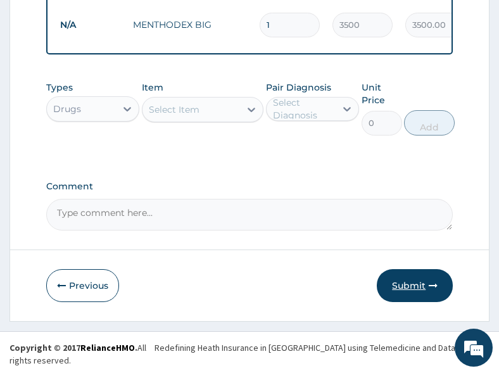
click at [421, 294] on button "Submit" at bounding box center [414, 285] width 76 height 33
